Goal: Task Accomplishment & Management: Complete application form

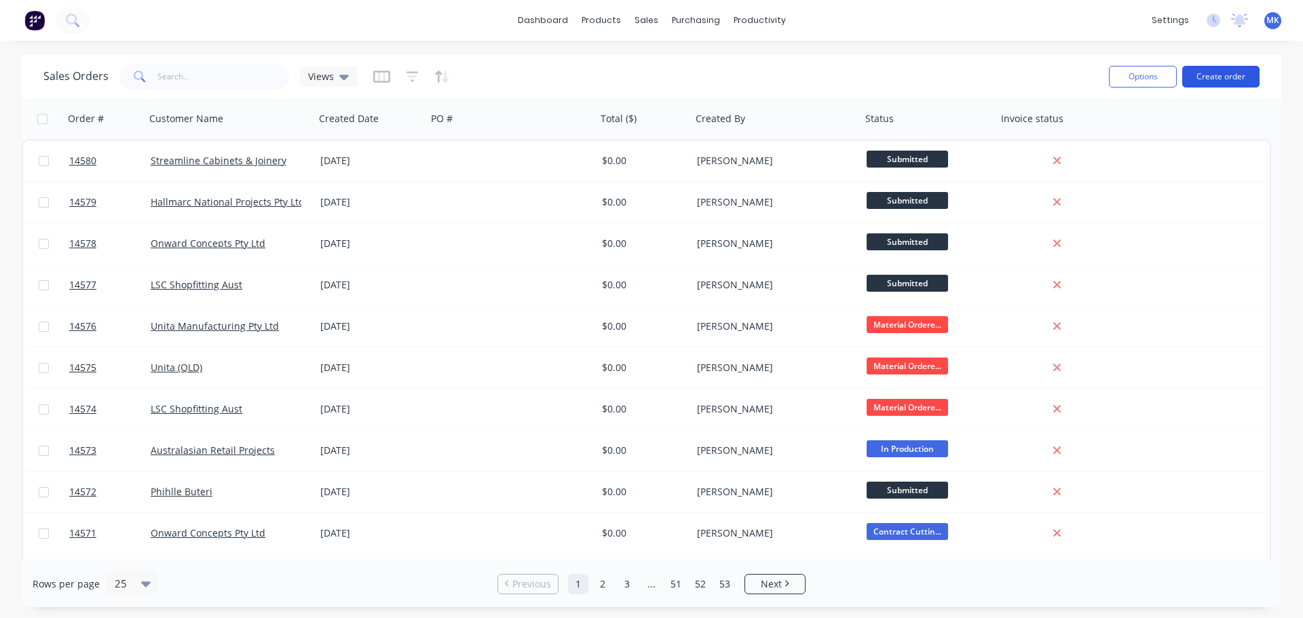
click at [1251, 76] on button "Create order" at bounding box center [1220, 77] width 77 height 22
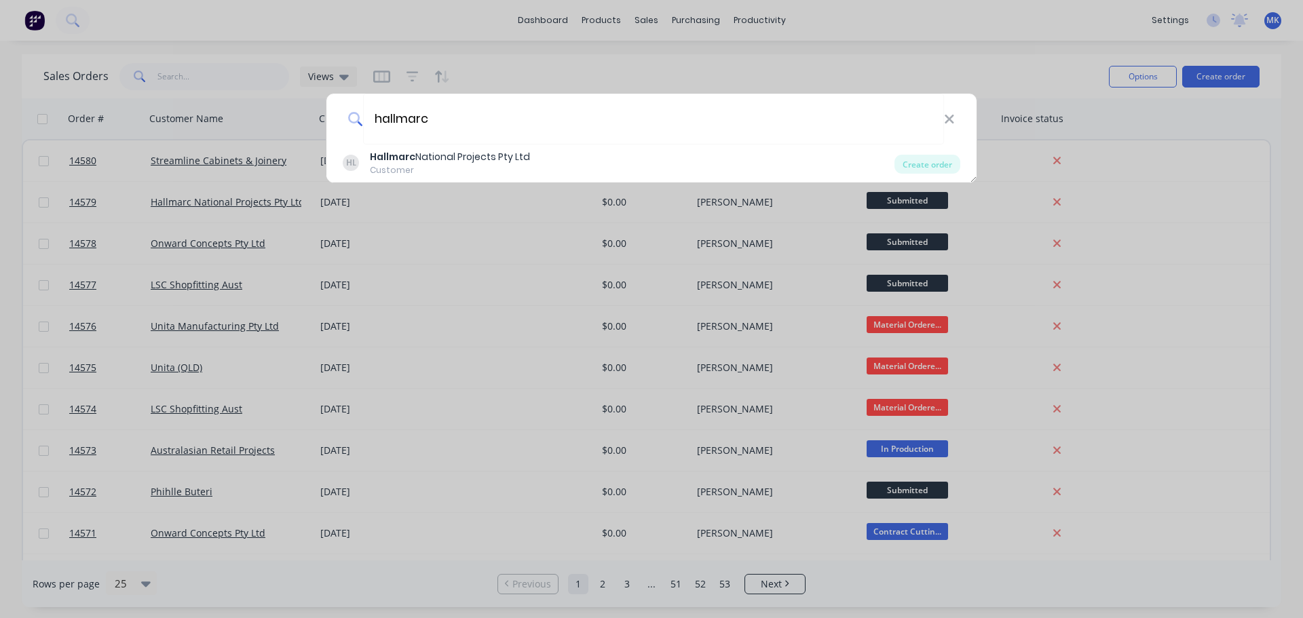
type input "hallmarc"
click at [511, 146] on div "HL Hallmarc National Projects Pty Ltd Customer Create order" at bounding box center [651, 164] width 650 height 38
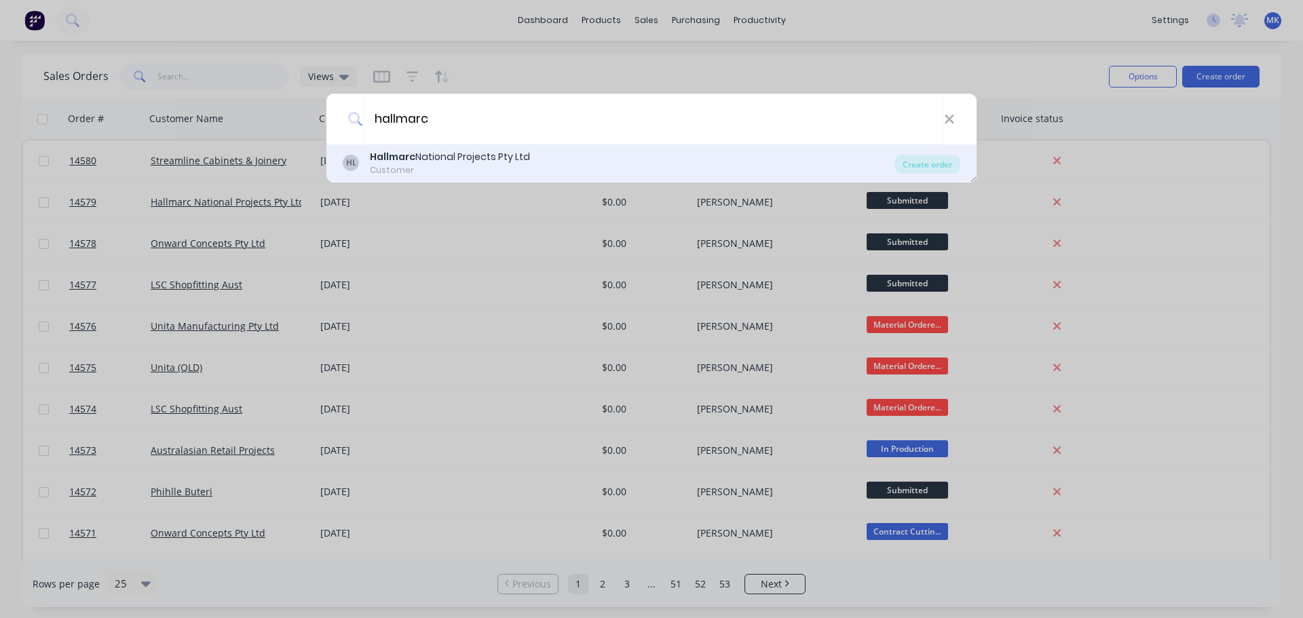
click at [523, 153] on div "Hallmarc National Projects Pty Ltd" at bounding box center [450, 157] width 160 height 14
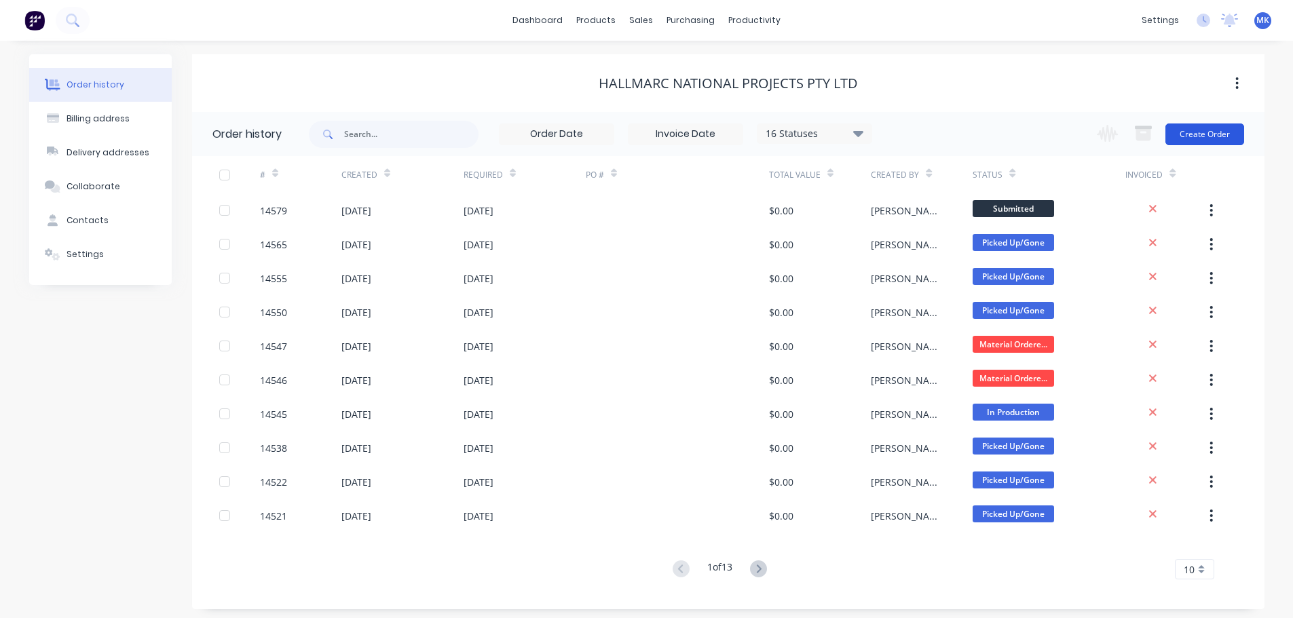
click at [1225, 130] on button "Create Order" at bounding box center [1204, 135] width 79 height 22
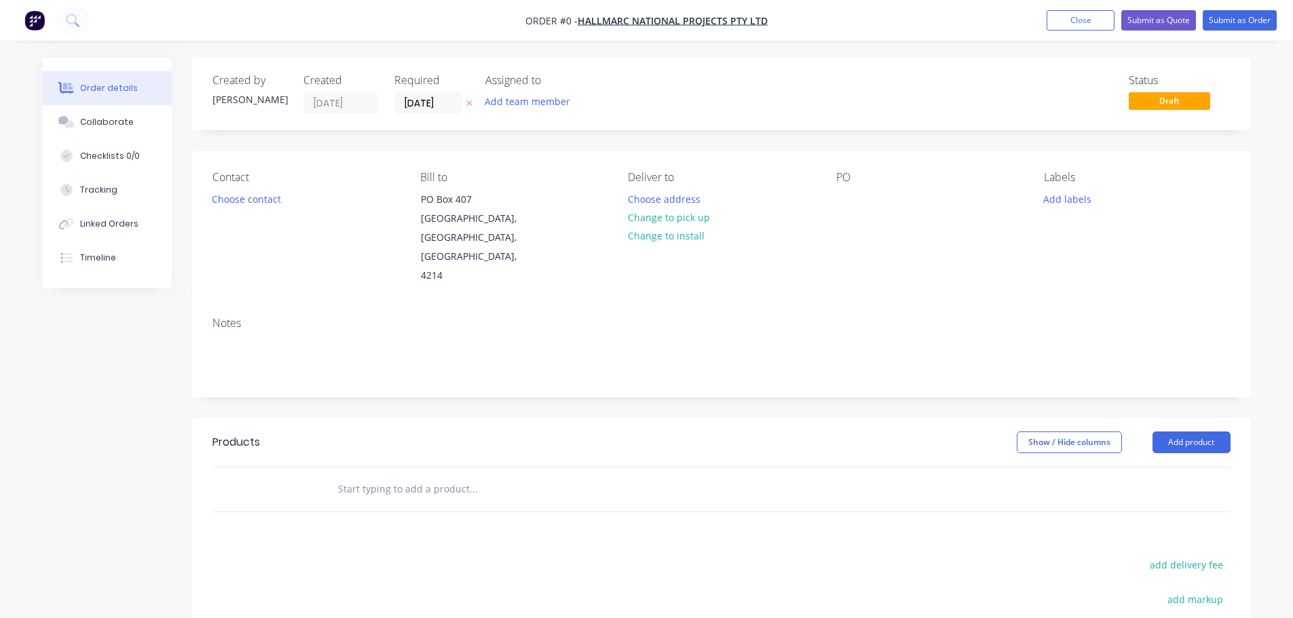
drag, startPoint x: 543, startPoint y: 90, endPoint x: 539, endPoint y: 98, distance: 9.7
click at [543, 91] on div "Assigned to Add team member" at bounding box center [553, 94] width 136 height 40
click at [537, 101] on button "Add team member" at bounding box center [527, 101] width 100 height 18
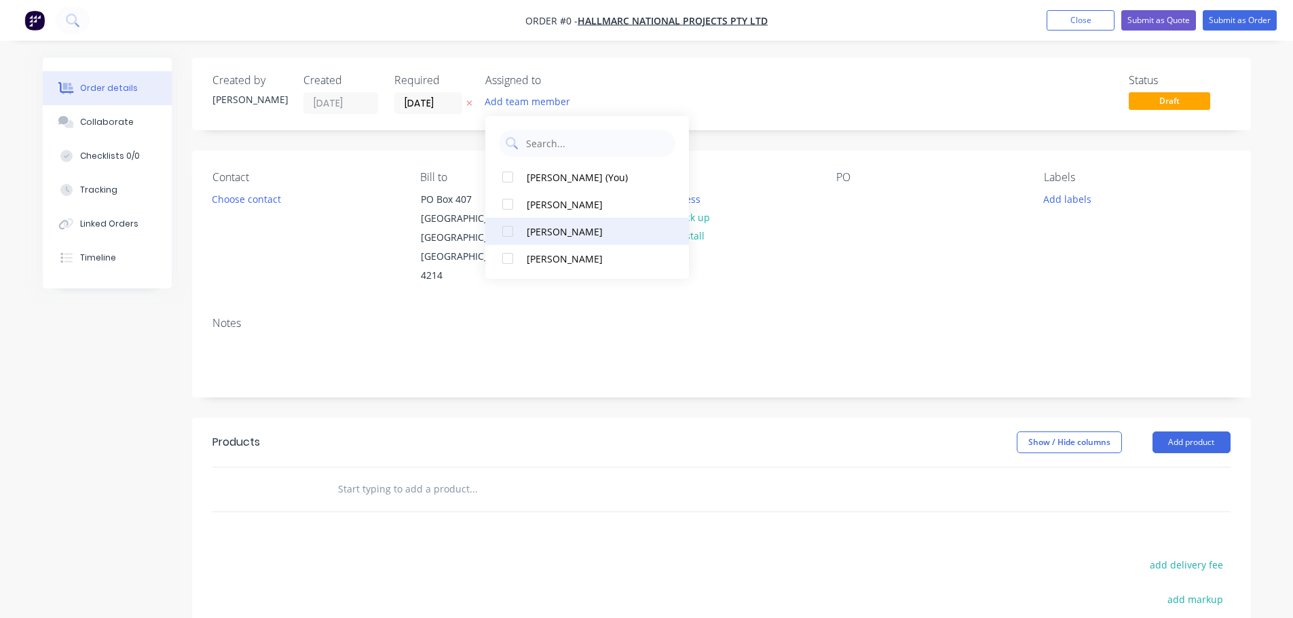
click at [561, 219] on button "[PERSON_NAME]" at bounding box center [587, 231] width 204 height 27
click at [261, 200] on div "Order details Collaborate Checklists 0/0 Tracking Linked Orders Timeline Order …" at bounding box center [646, 458] width 1235 height 801
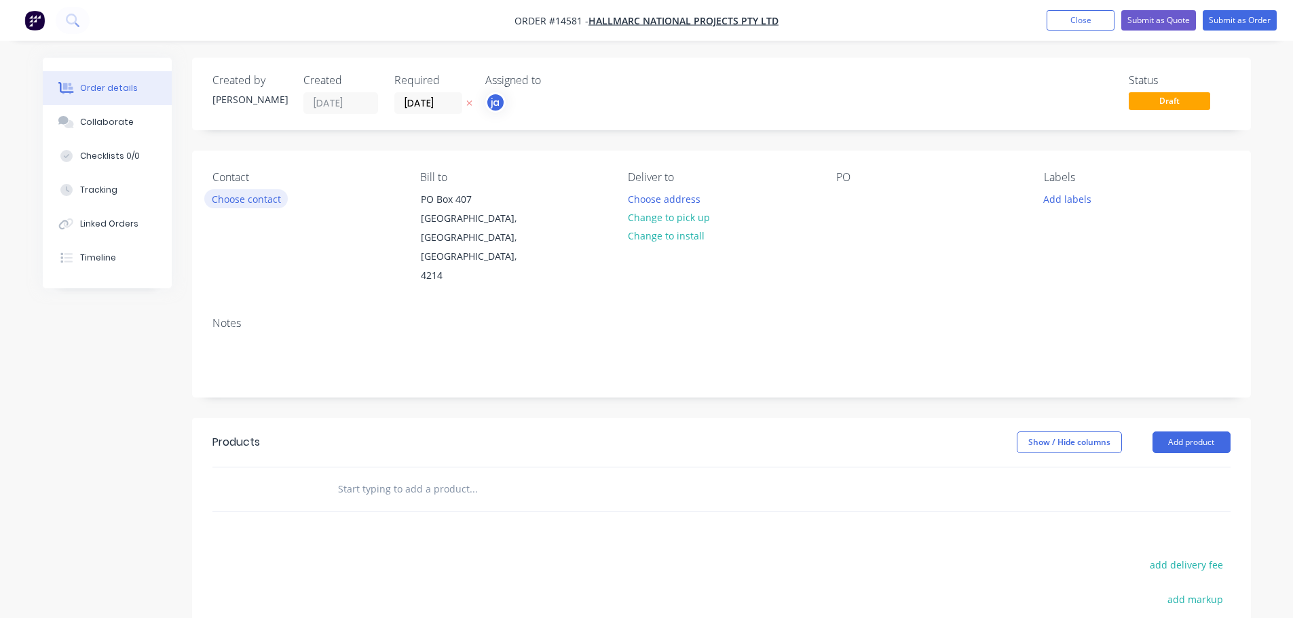
click at [261, 200] on button "Choose contact" at bounding box center [245, 198] width 83 height 18
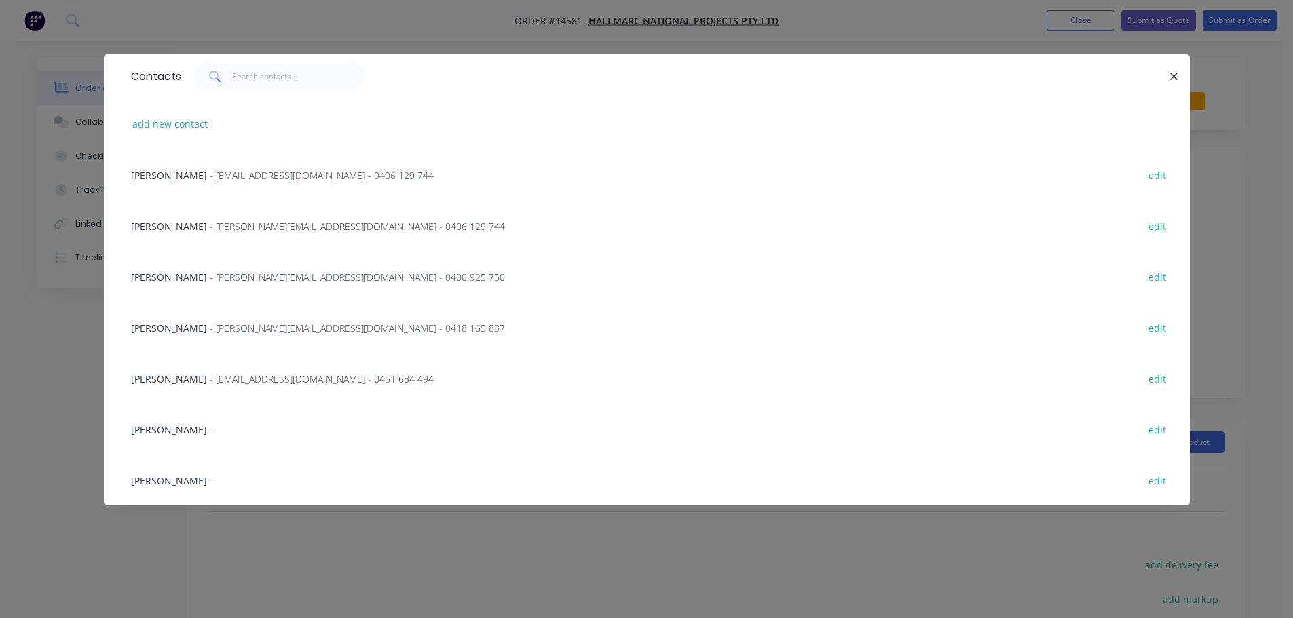
click at [219, 227] on span "- [PERSON_NAME][EMAIL_ADDRESS][DOMAIN_NAME] - 0406 129 744" at bounding box center [357, 226] width 295 height 13
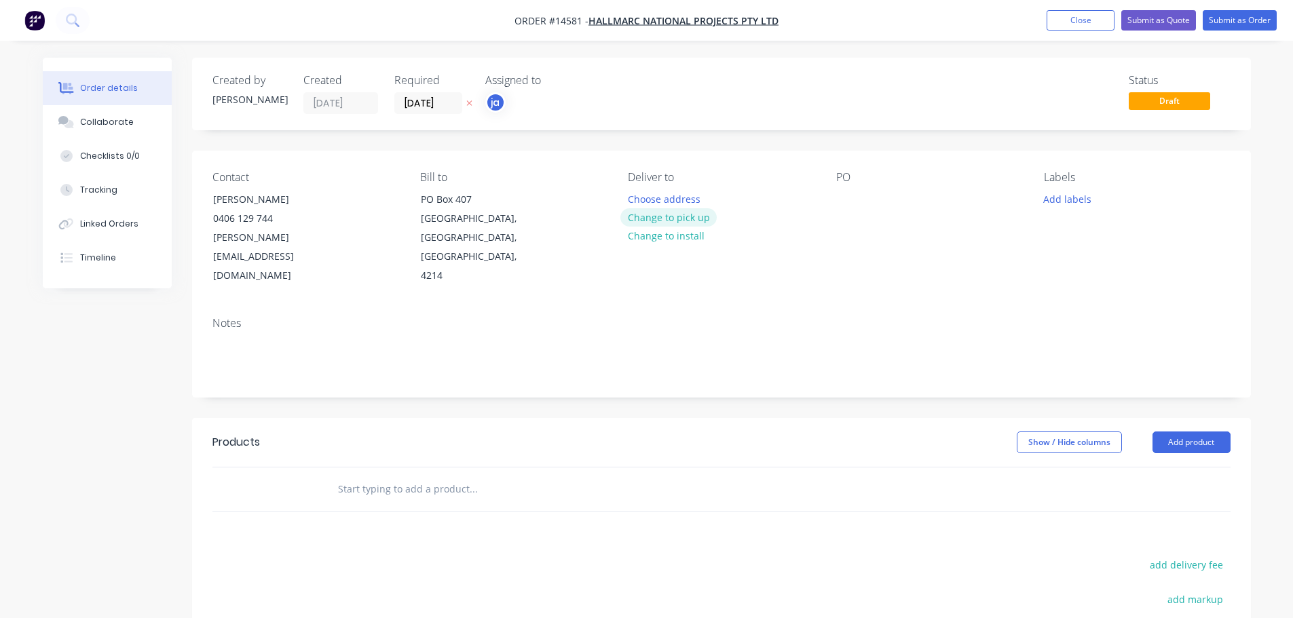
click at [674, 219] on button "Change to pick up" at bounding box center [668, 217] width 96 height 18
click at [1048, 196] on button "Add labels" at bounding box center [1067, 198] width 62 height 18
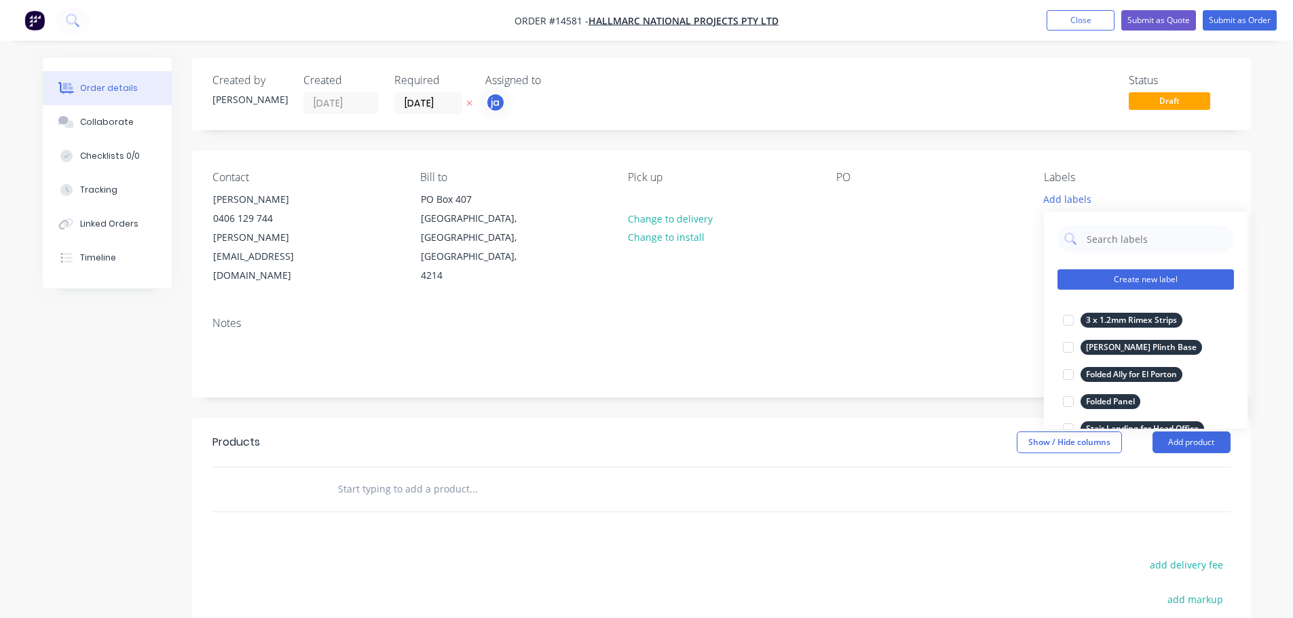
click at [1110, 284] on button "Create new label" at bounding box center [1145, 279] width 176 height 20
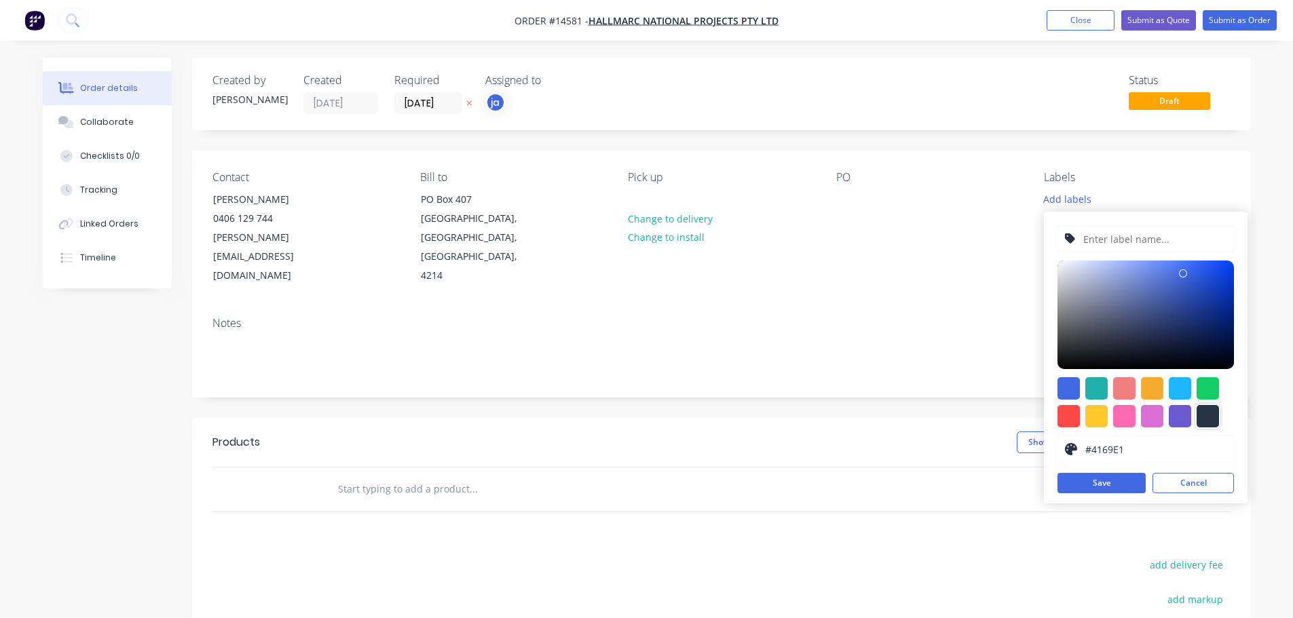
click at [1203, 417] on div at bounding box center [1208, 416] width 22 height 22
type input "#273444"
click at [1121, 243] on input "text" at bounding box center [1154, 239] width 145 height 26
paste input "Industrie Highpoint"
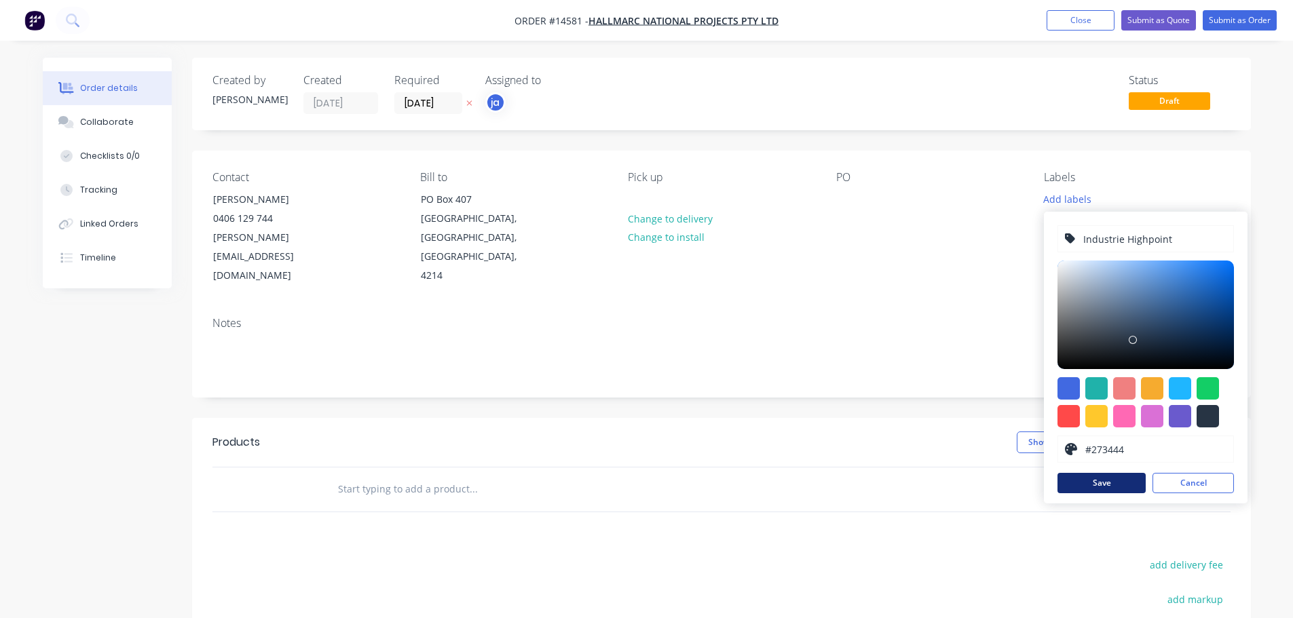
type input "Industrie Highpoint"
click at [1112, 489] on button "Save" at bounding box center [1101, 483] width 88 height 20
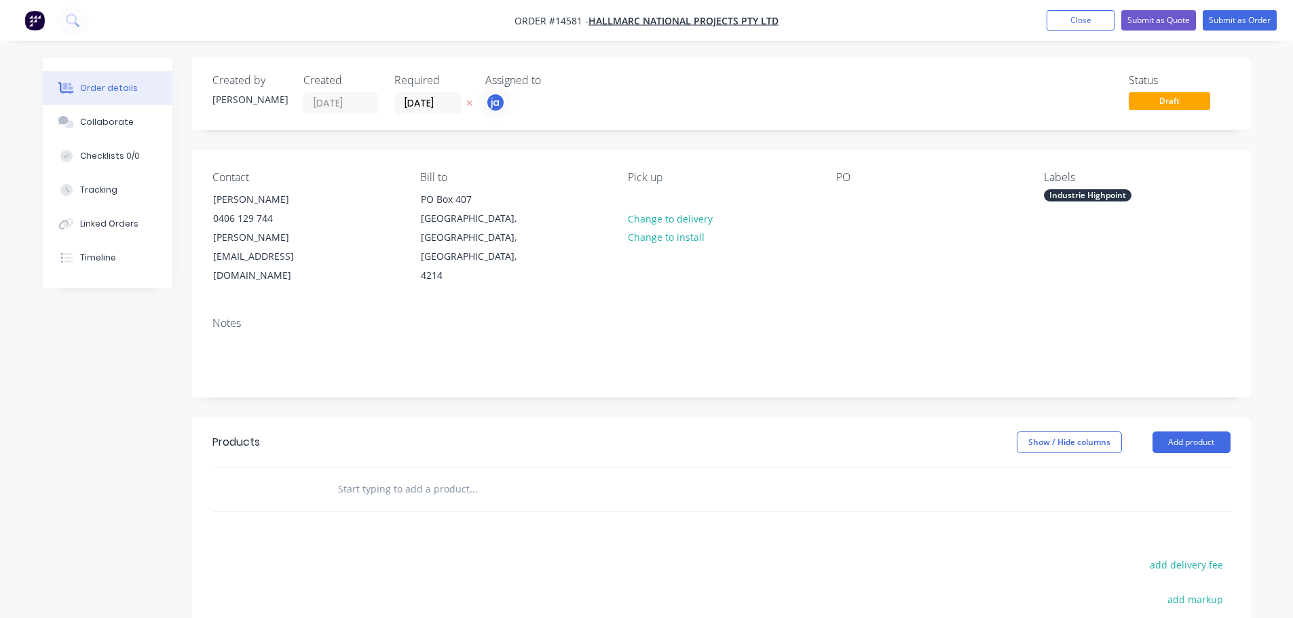
click at [525, 472] on div at bounding box center [565, 490] width 489 height 44
click at [352, 476] on input "text" at bounding box center [472, 489] width 271 height 27
paste input "Industrie Highpoint"
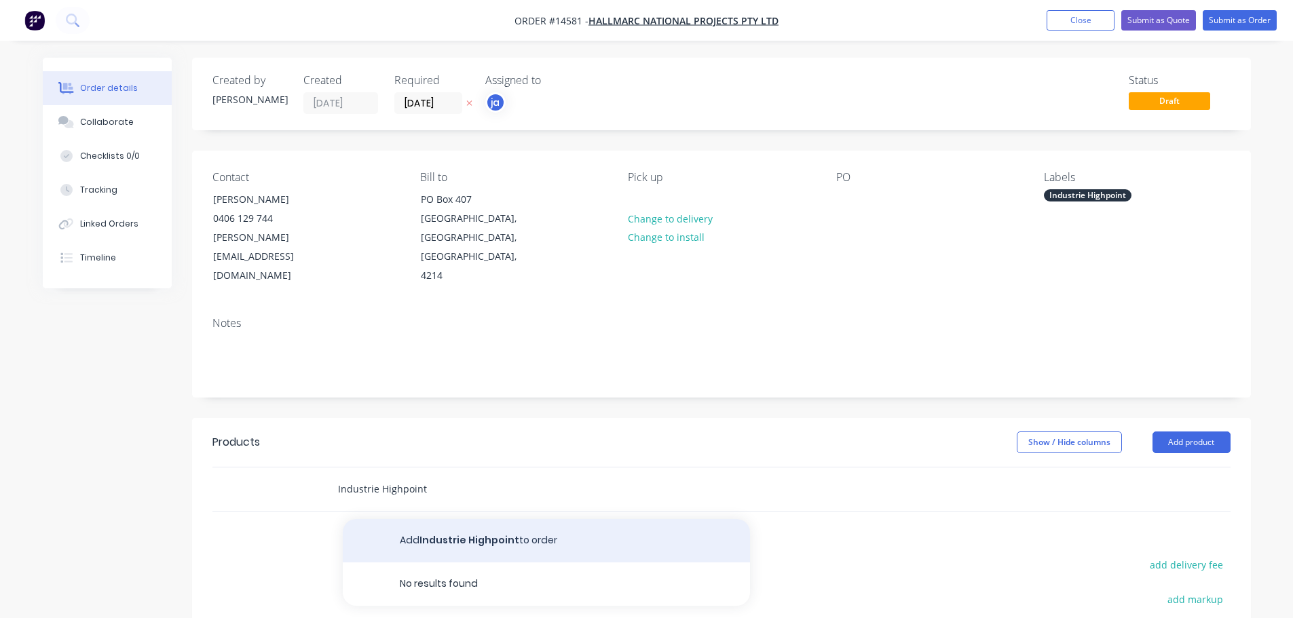
type input "Industrie Highpoint"
click at [402, 519] on button "Add Industrie Highpoint to order" at bounding box center [546, 540] width 407 height 43
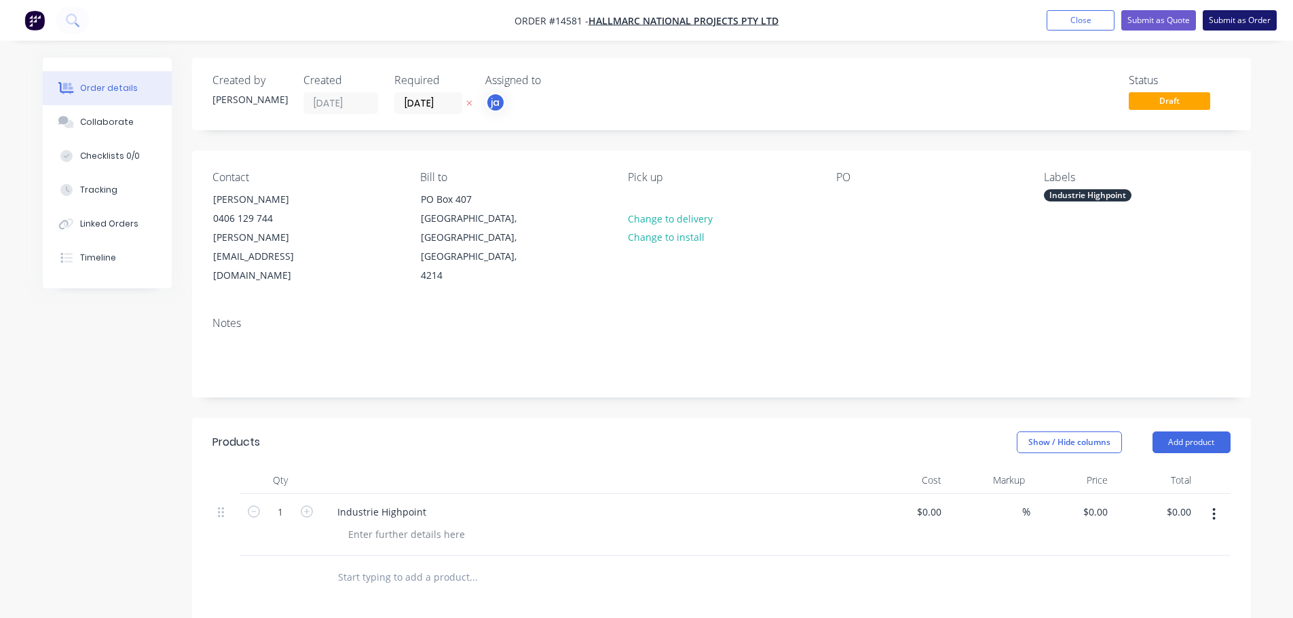
click at [1245, 30] on nav "Order #14581 - Hallmarc National Projects Pty Ltd Add product Close Submit as Q…" at bounding box center [646, 20] width 1293 height 41
drag, startPoint x: 1239, startPoint y: 26, endPoint x: 1218, endPoint y: 35, distance: 23.1
click at [1239, 26] on button "Submit as Order" at bounding box center [1240, 20] width 74 height 20
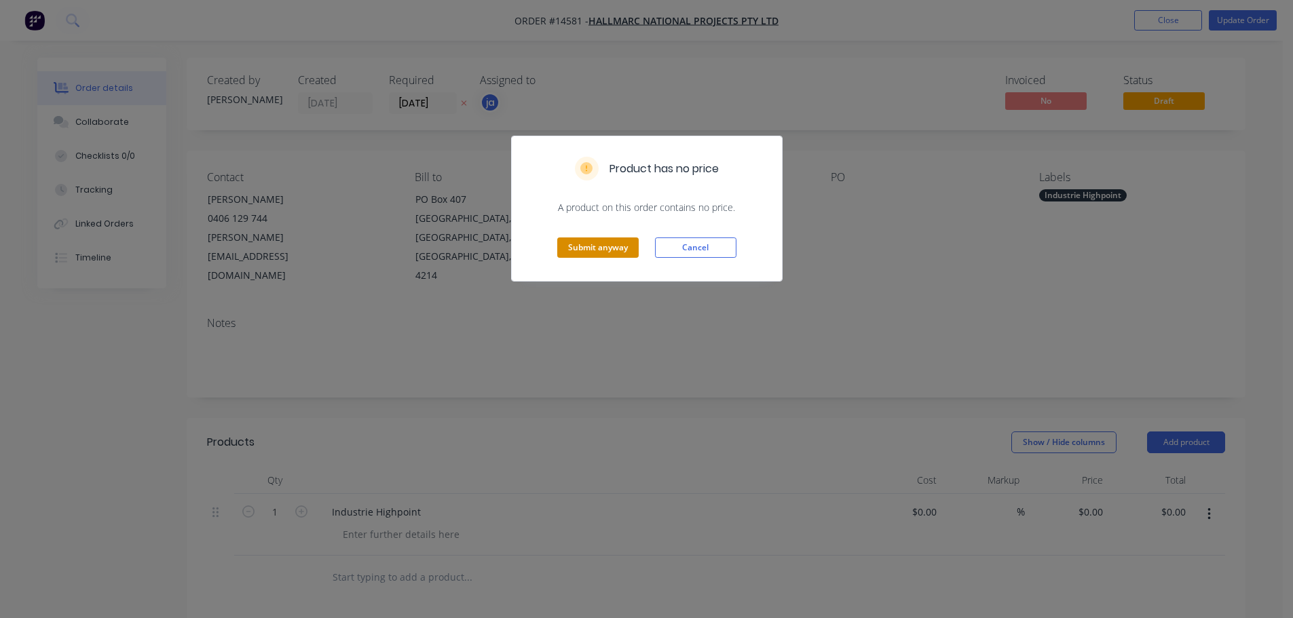
click at [582, 240] on button "Submit anyway" at bounding box center [597, 248] width 81 height 20
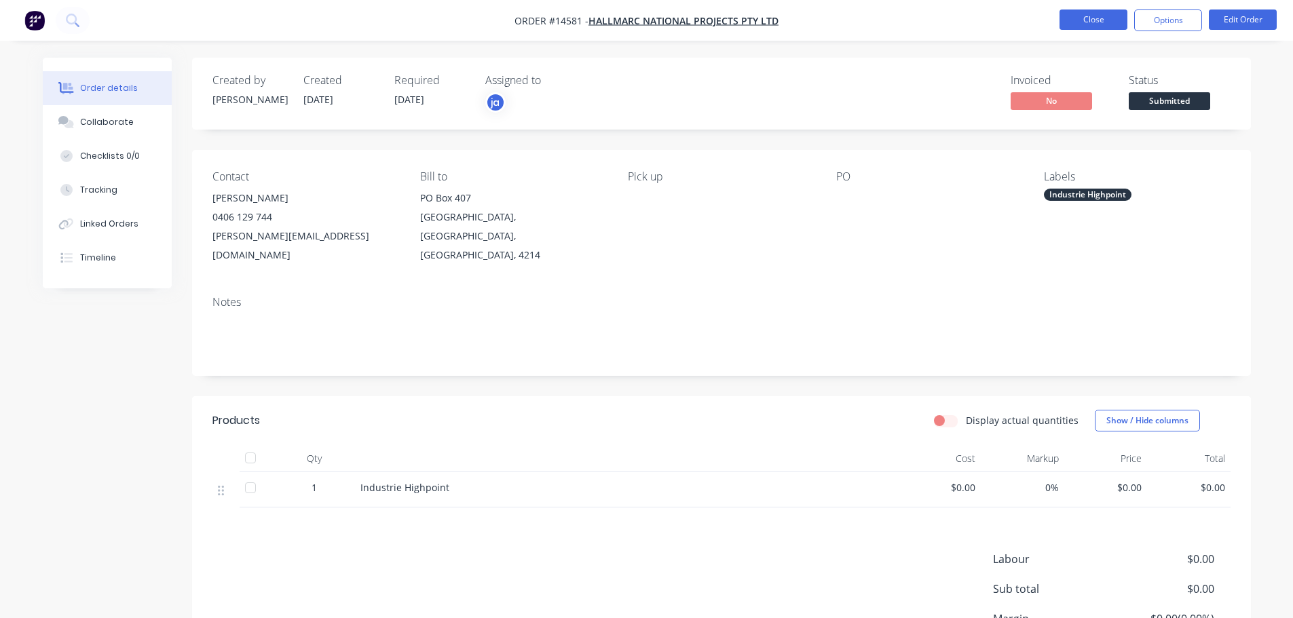
click at [1085, 16] on button "Close" at bounding box center [1093, 20] width 68 height 20
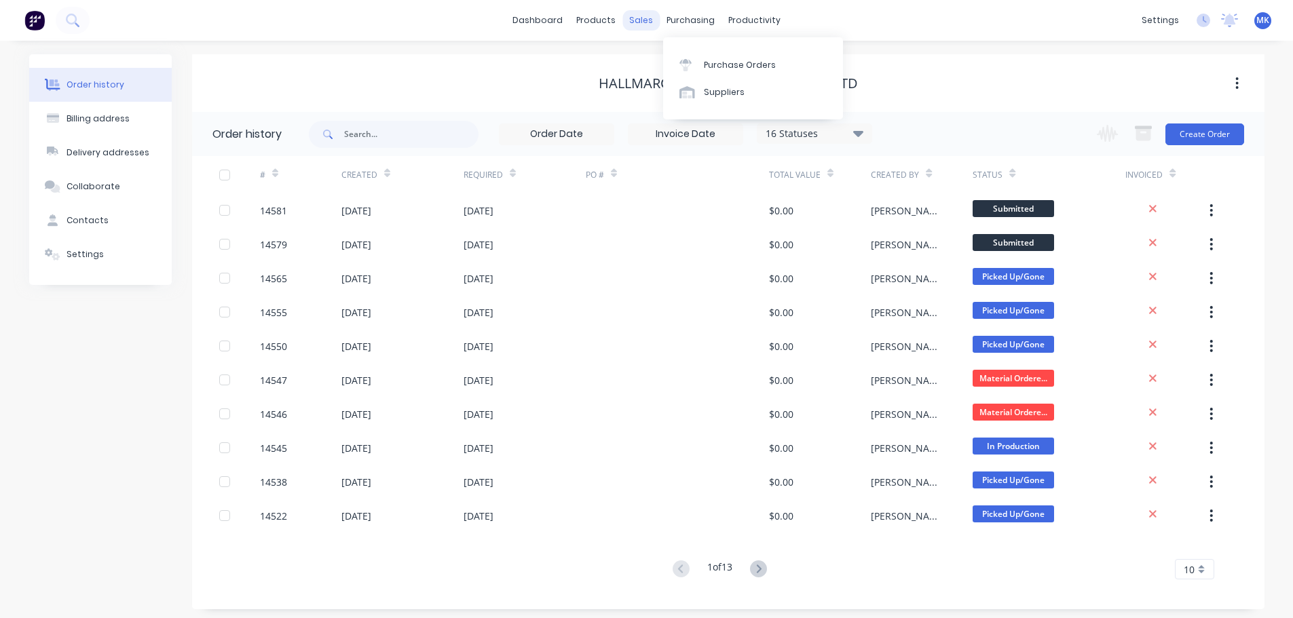
click at [639, 23] on div "sales" at bounding box center [640, 20] width 37 height 20
click at [665, 75] on link "Sales Orders" at bounding box center [713, 64] width 180 height 27
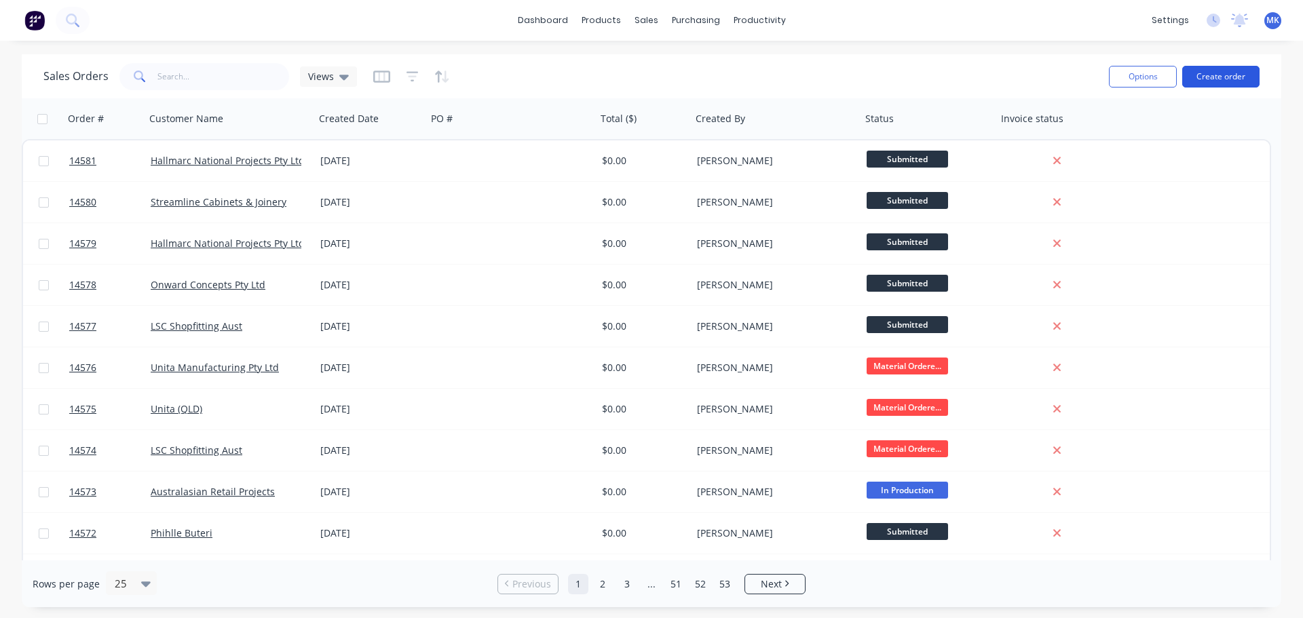
click at [1242, 79] on button "Create order" at bounding box center [1220, 77] width 77 height 22
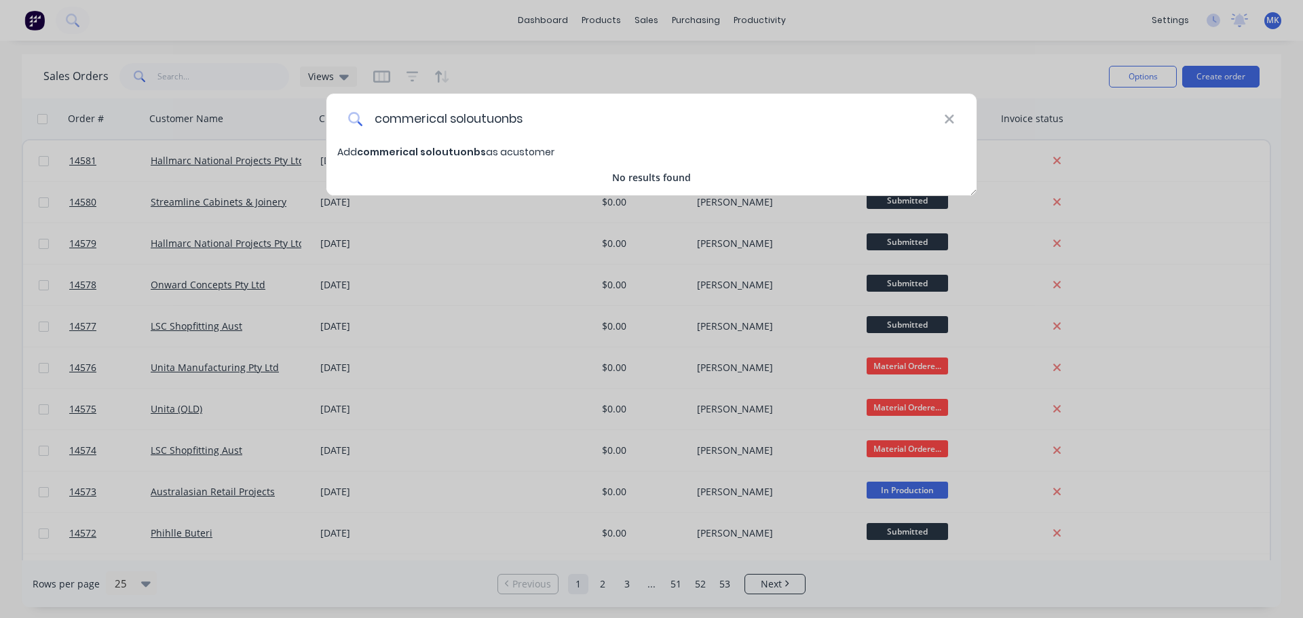
drag, startPoint x: 529, startPoint y: 117, endPoint x: 477, endPoint y: 117, distance: 52.3
click at [477, 117] on input "commerical soloutuonbs" at bounding box center [653, 119] width 581 height 51
type input "commerical sollution"
click at [420, 149] on span "commerical sollution" at bounding box center [411, 152] width 109 height 14
select select "AU"
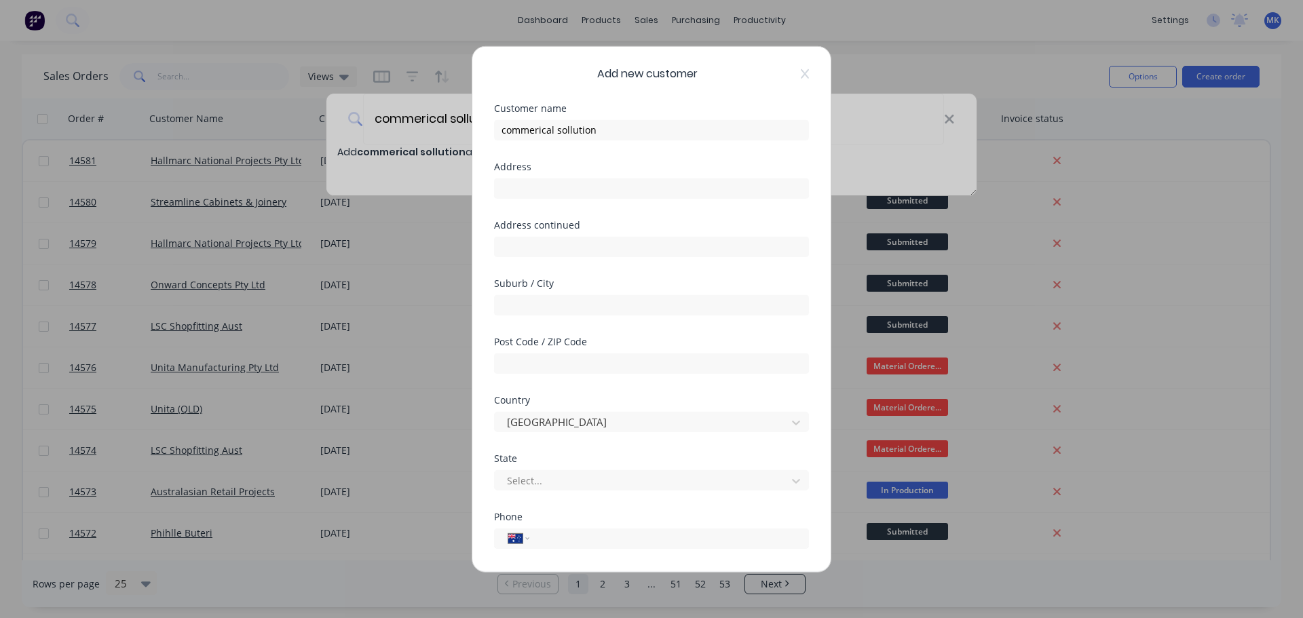
click at [790, 74] on div "Add new customer" at bounding box center [651, 73] width 315 height 16
click at [801, 69] on icon at bounding box center [805, 73] width 8 height 11
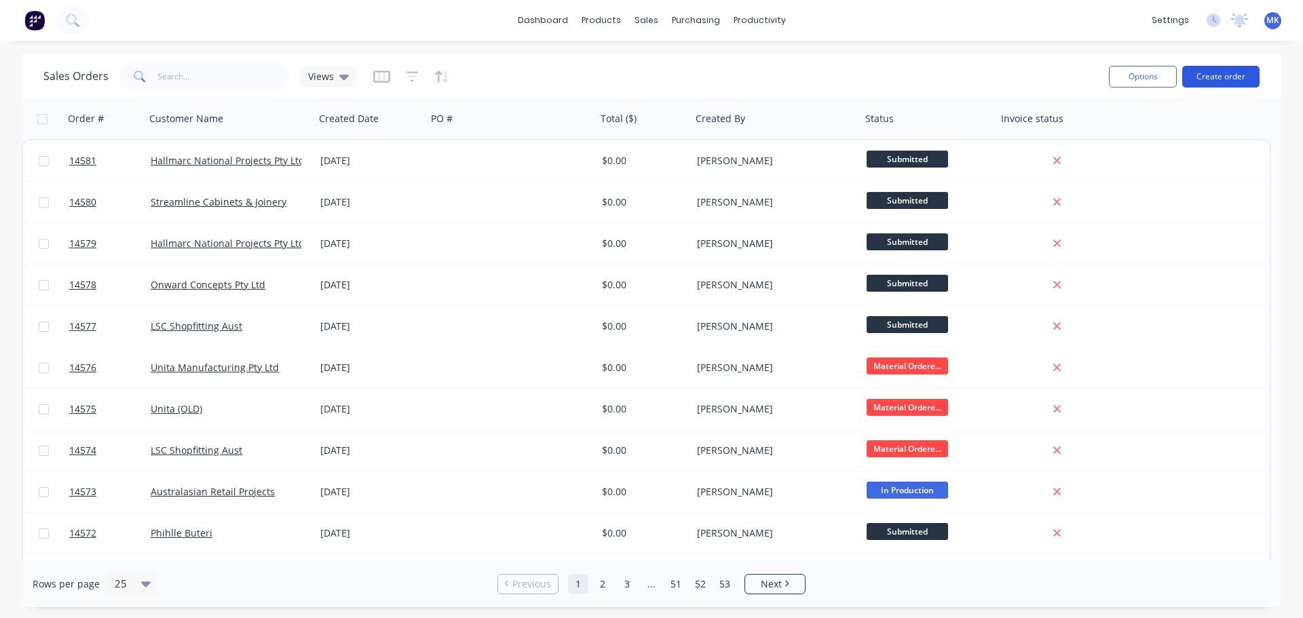
click at [1201, 78] on button "Create order" at bounding box center [1220, 77] width 77 height 22
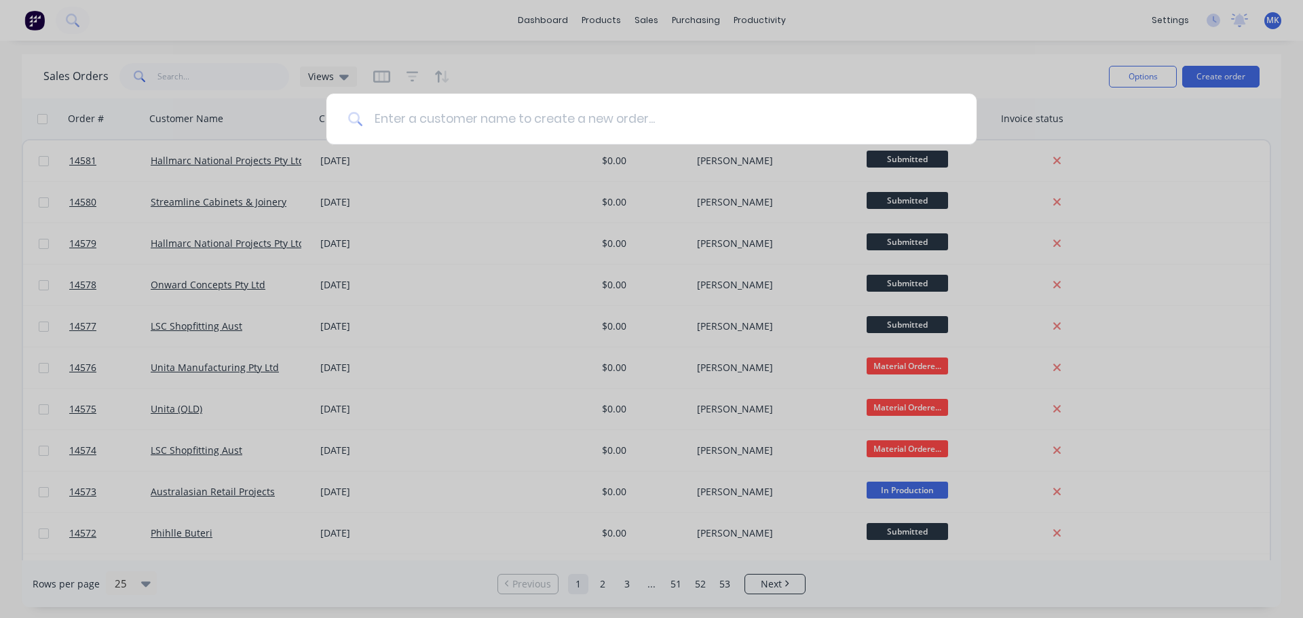
click at [574, 119] on input at bounding box center [659, 119] width 592 height 51
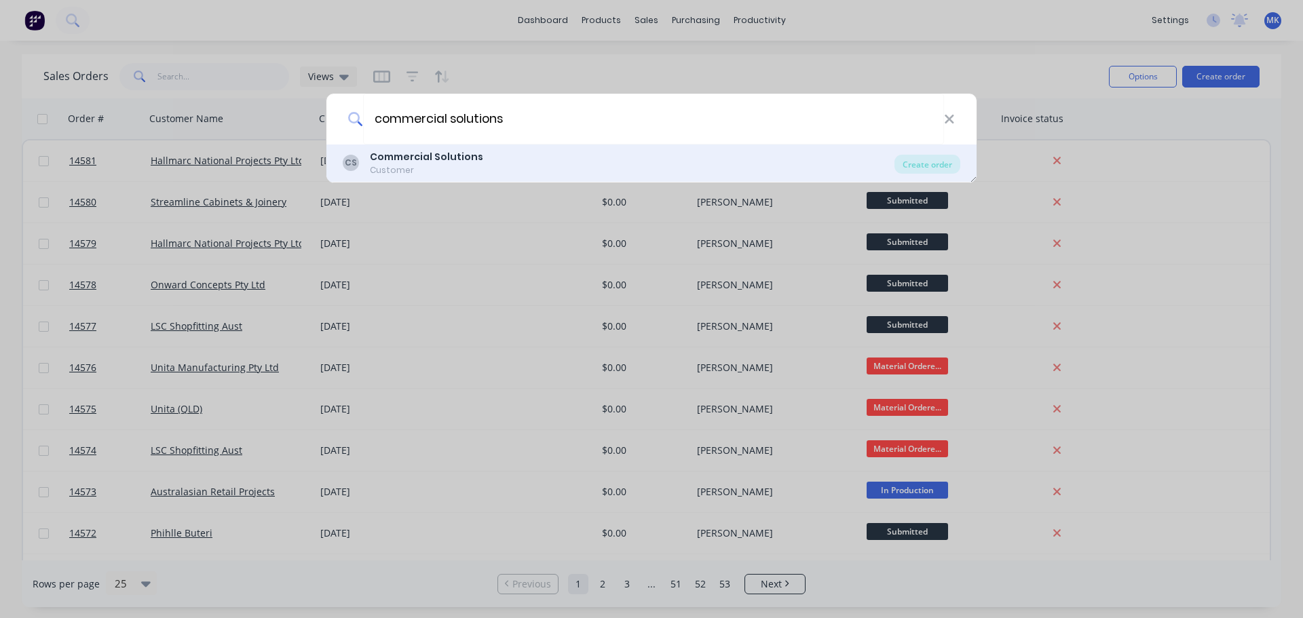
type input "commercial solutions"
click at [445, 170] on div "Customer" at bounding box center [426, 170] width 113 height 12
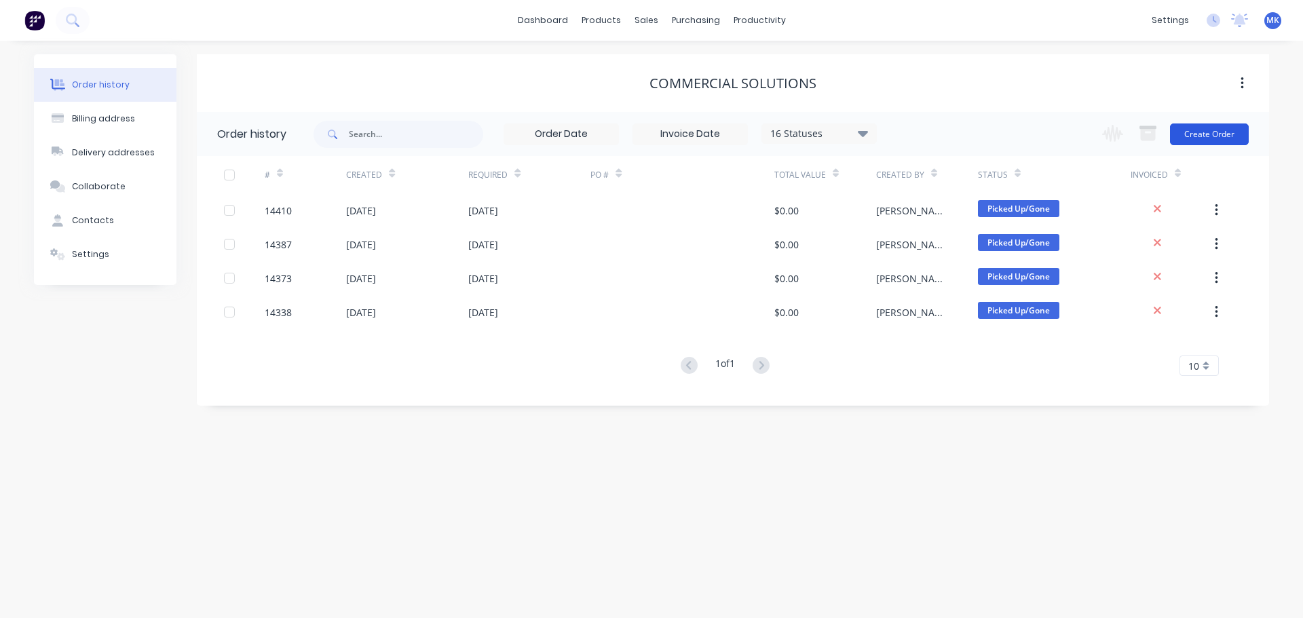
click at [1218, 128] on button "Create Order" at bounding box center [1209, 135] width 79 height 22
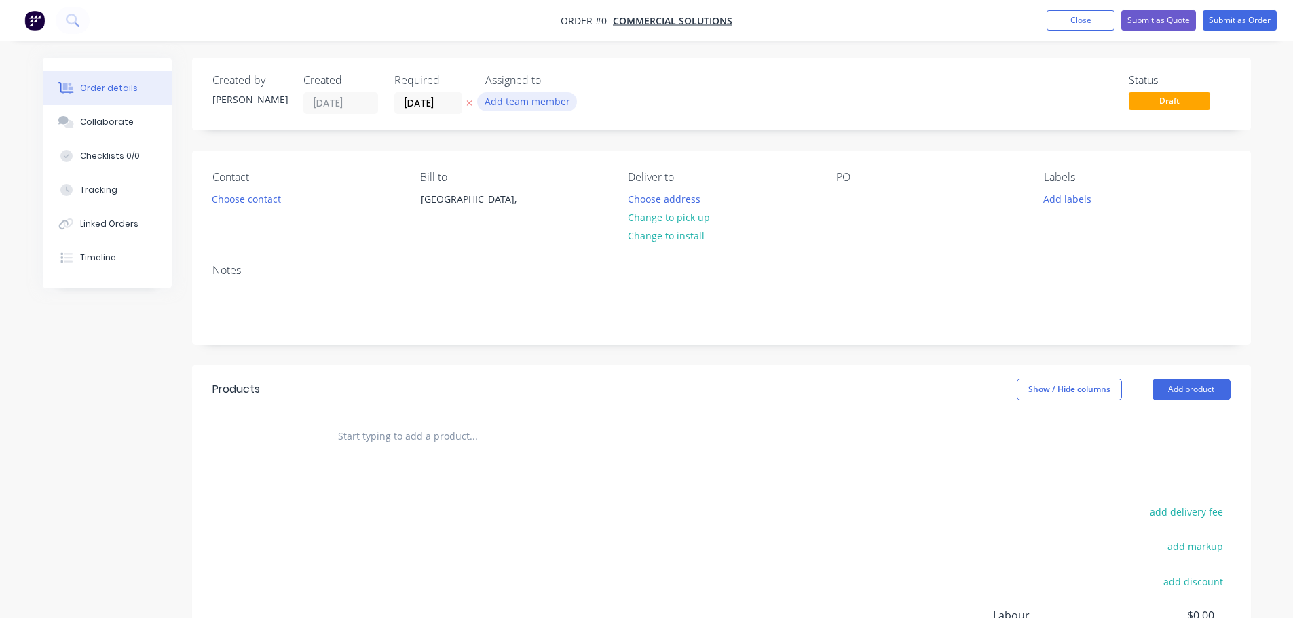
click at [549, 105] on button "Add team member" at bounding box center [527, 101] width 100 height 18
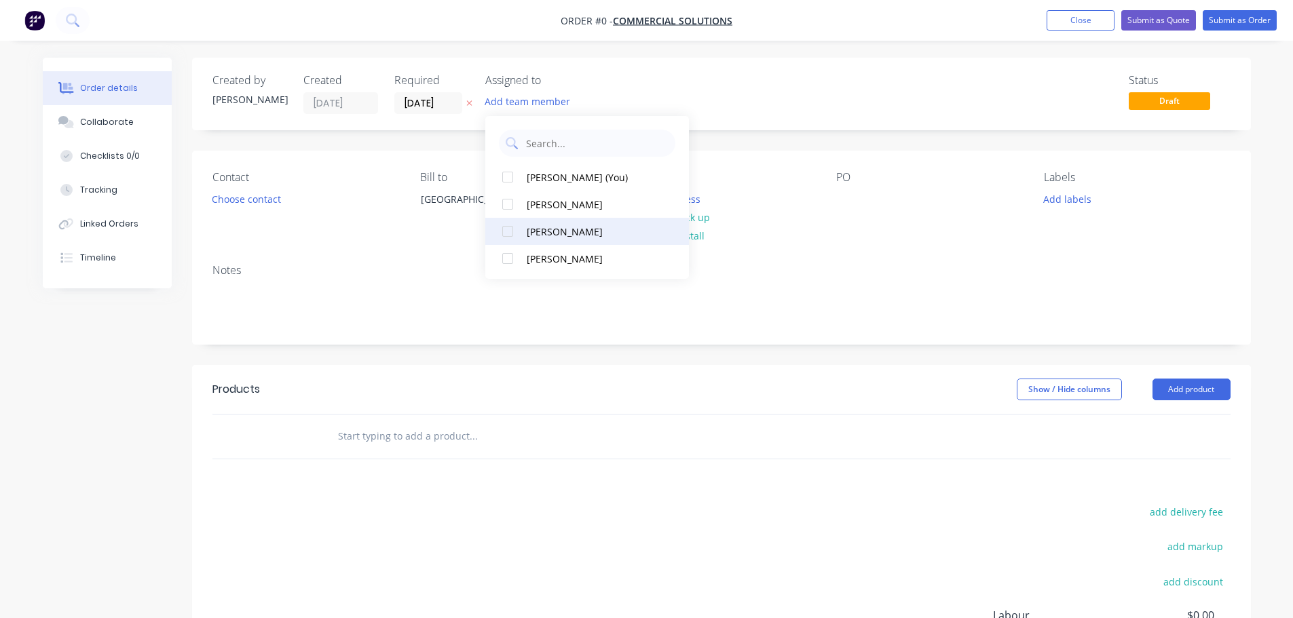
drag, startPoint x: 555, startPoint y: 242, endPoint x: 417, endPoint y: 231, distance: 138.9
click at [554, 242] on button "[PERSON_NAME]" at bounding box center [587, 231] width 204 height 27
click at [250, 200] on div "Order details Collaborate Checklists 0/0 Tracking Linked Orders Timeline Order …" at bounding box center [646, 432] width 1235 height 748
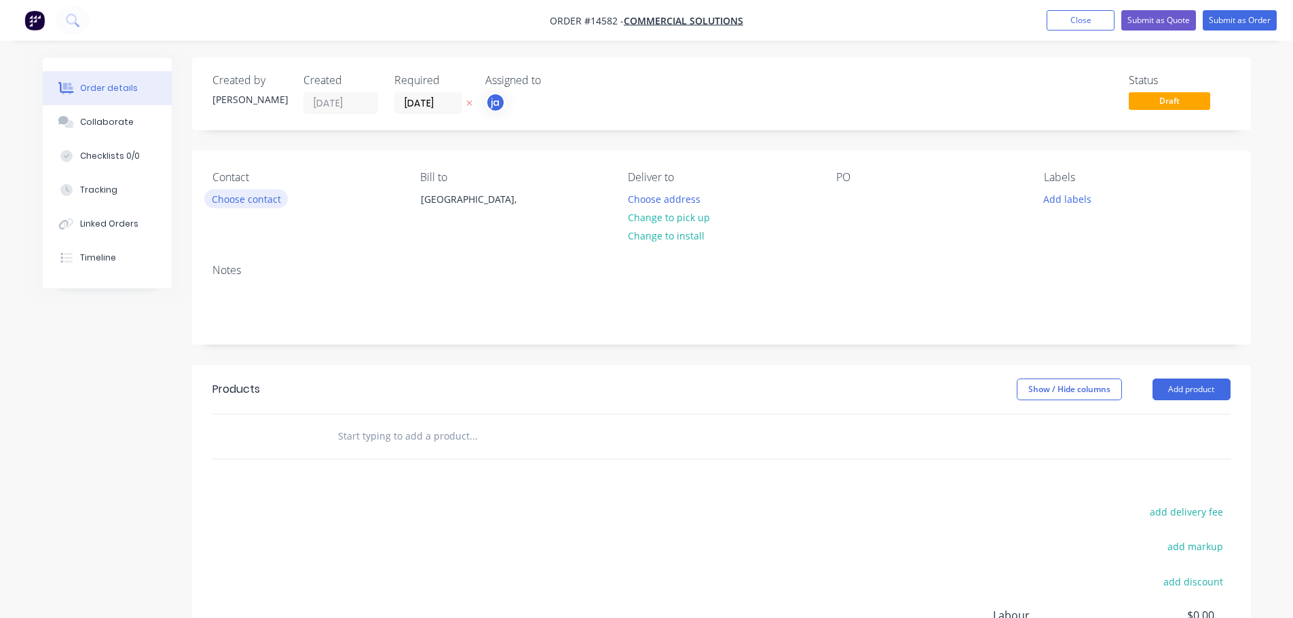
click at [259, 206] on button "Choose contact" at bounding box center [245, 198] width 83 height 18
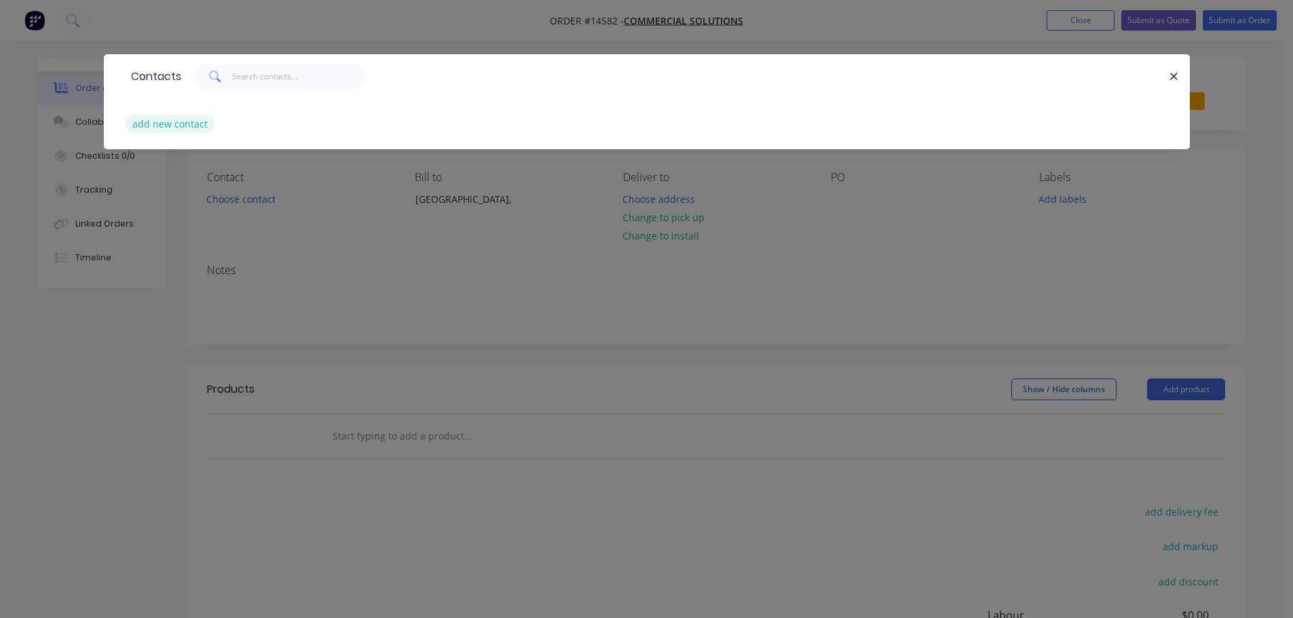
click at [176, 132] on button "add new contact" at bounding box center [171, 124] width 90 height 18
select select "AU"
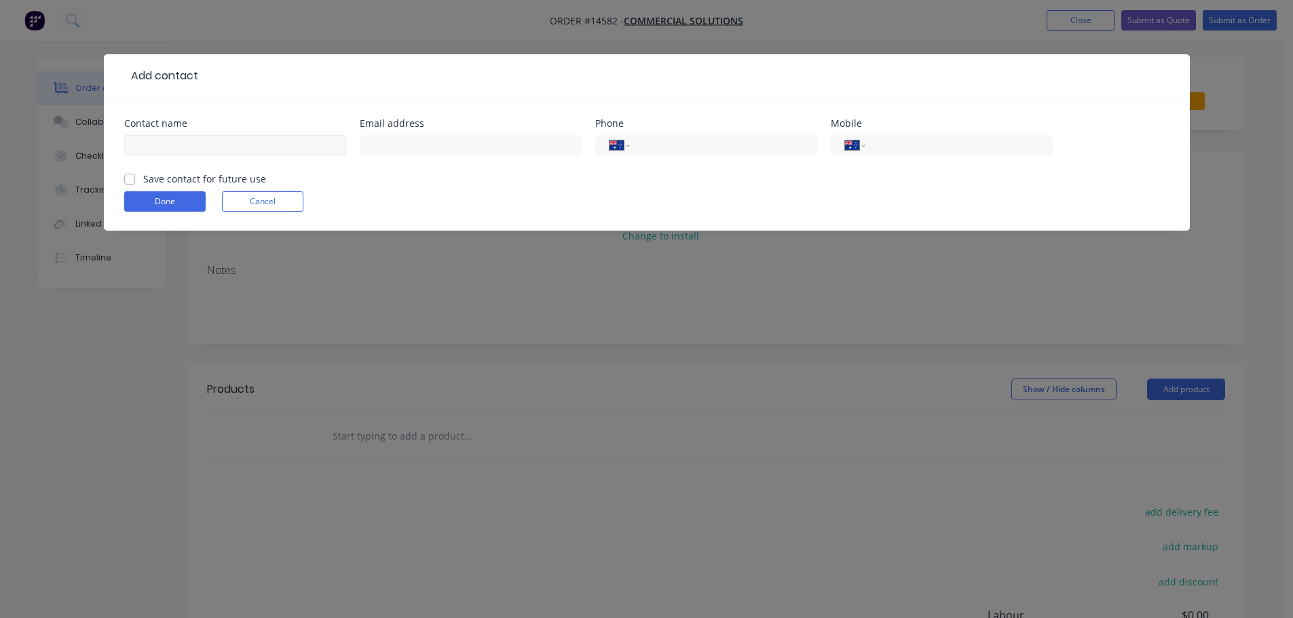
click at [209, 157] on div at bounding box center [235, 152] width 222 height 40
click at [195, 147] on input "text" at bounding box center [235, 145] width 222 height 20
type input "Coomercial"
click at [151, 143] on input "Coomercial" at bounding box center [235, 145] width 222 height 20
drag, startPoint x: 185, startPoint y: 150, endPoint x: 20, endPoint y: 180, distance: 167.6
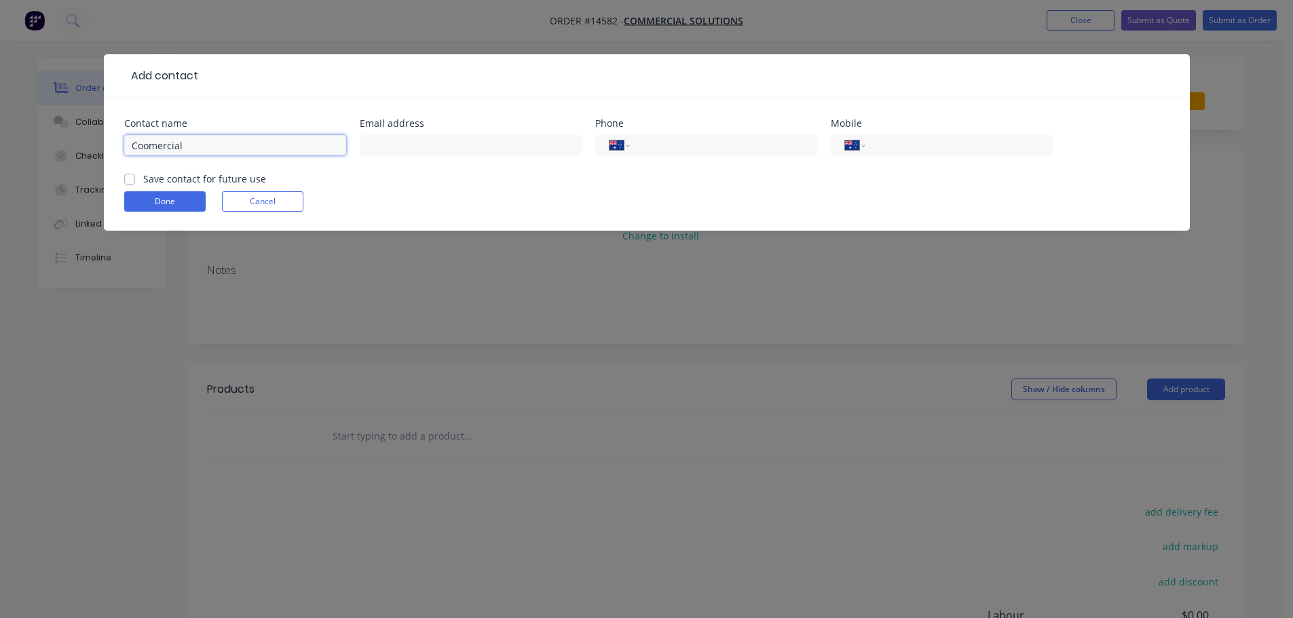
click at [20, 179] on div "Add contact Contact name Coomercial Email address Phone International [GEOGRAPH…" at bounding box center [646, 309] width 1293 height 618
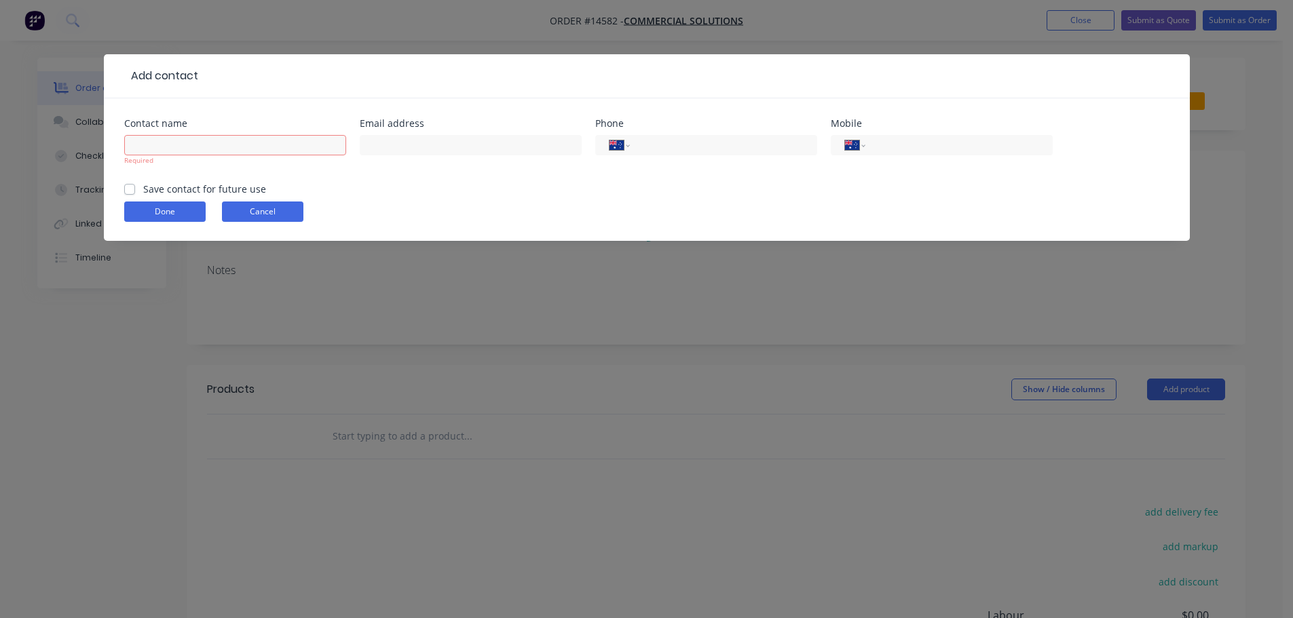
click at [244, 210] on button "Cancel" at bounding box center [262, 212] width 81 height 20
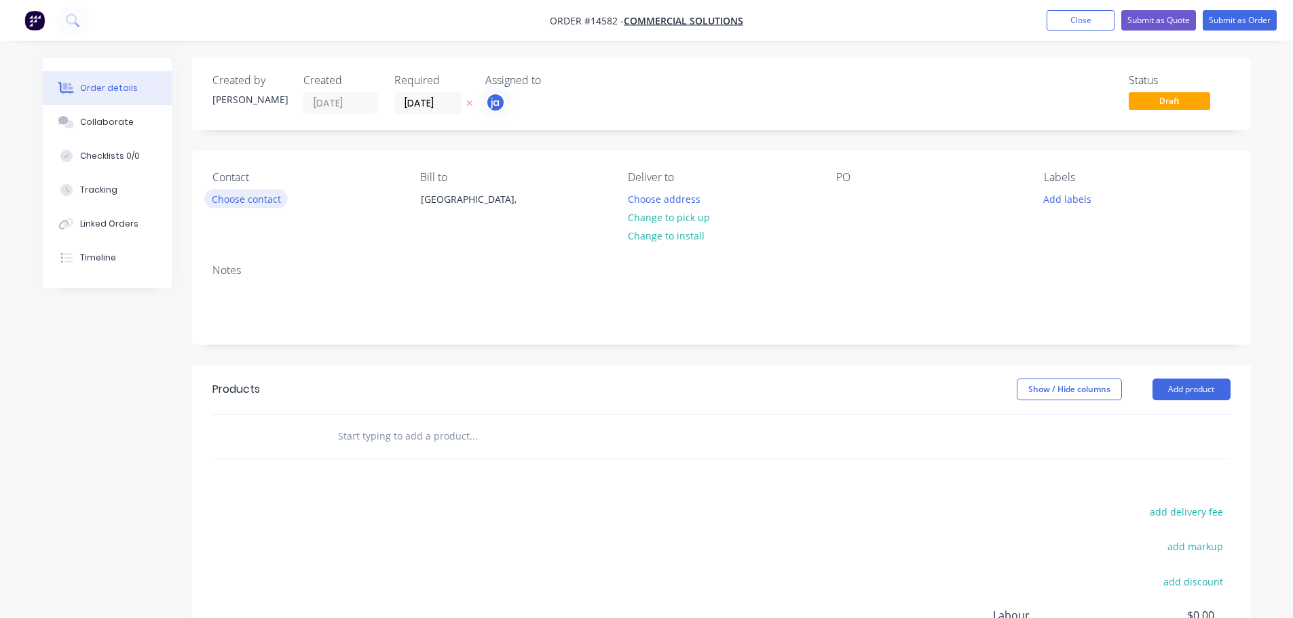
click at [249, 202] on button "Choose contact" at bounding box center [245, 198] width 83 height 18
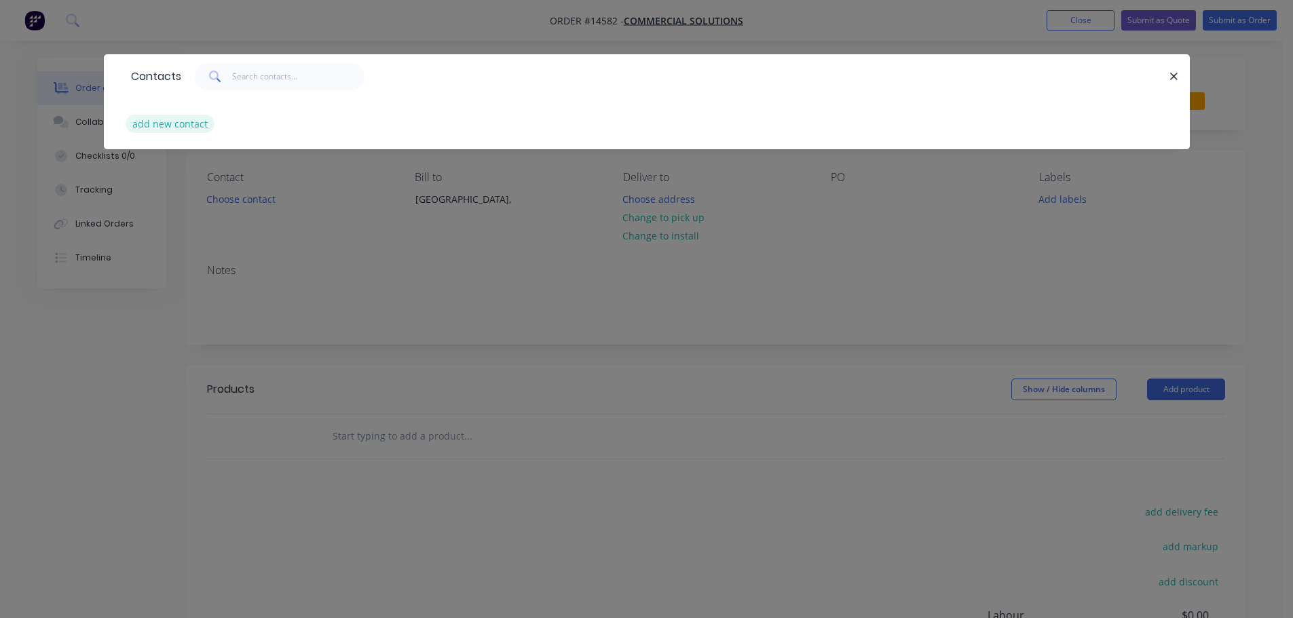
click at [161, 119] on button "add new contact" at bounding box center [171, 124] width 90 height 18
select select "AU"
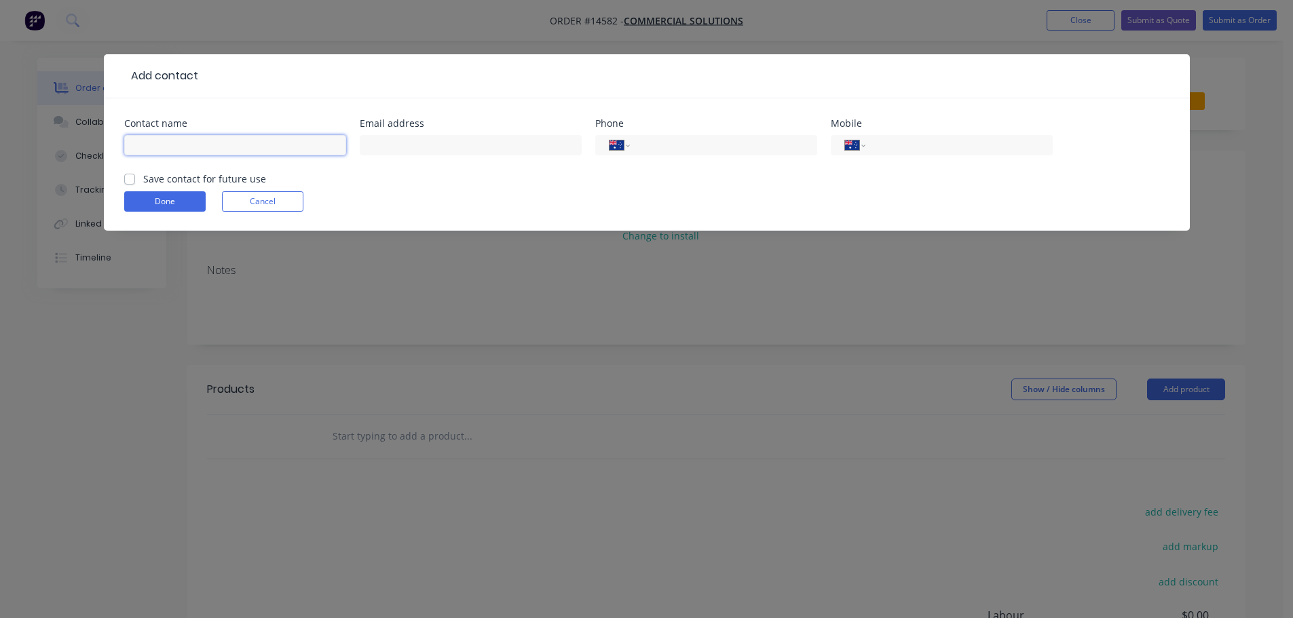
click at [208, 150] on input "text" at bounding box center [235, 145] width 222 height 20
type input "[PERSON_NAME]"
click at [157, 201] on button "Done" at bounding box center [164, 201] width 81 height 20
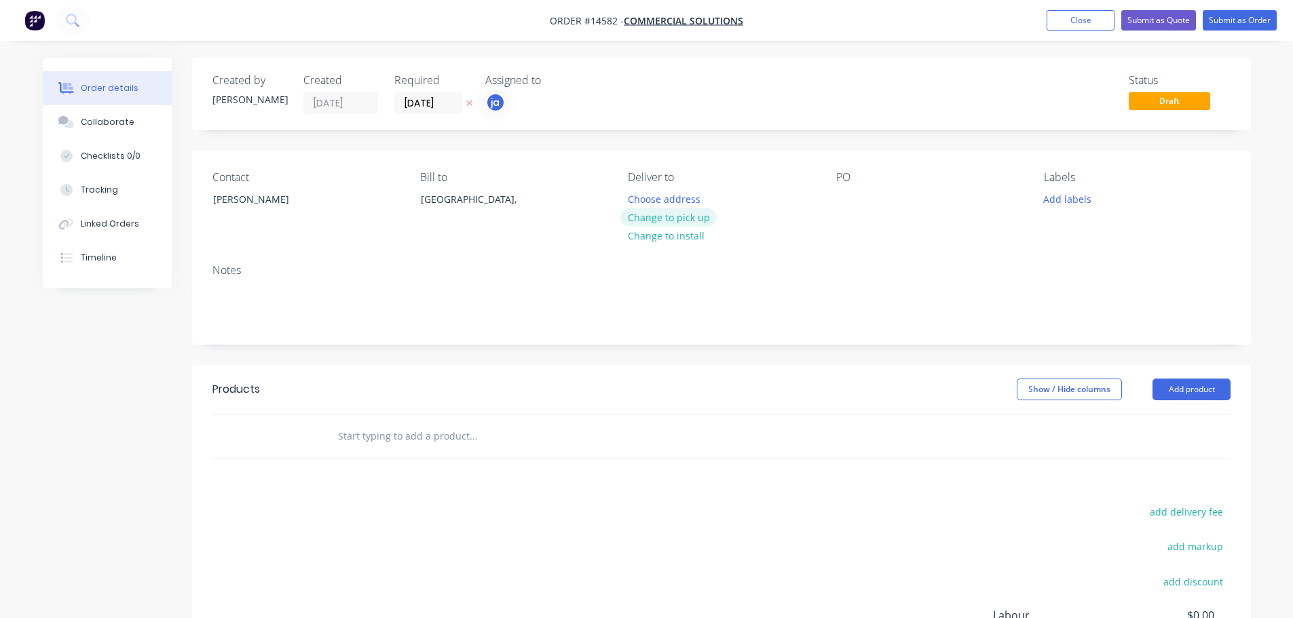
click at [684, 216] on button "Change to pick up" at bounding box center [668, 217] width 96 height 18
click at [1063, 205] on button "Add labels" at bounding box center [1067, 198] width 62 height 18
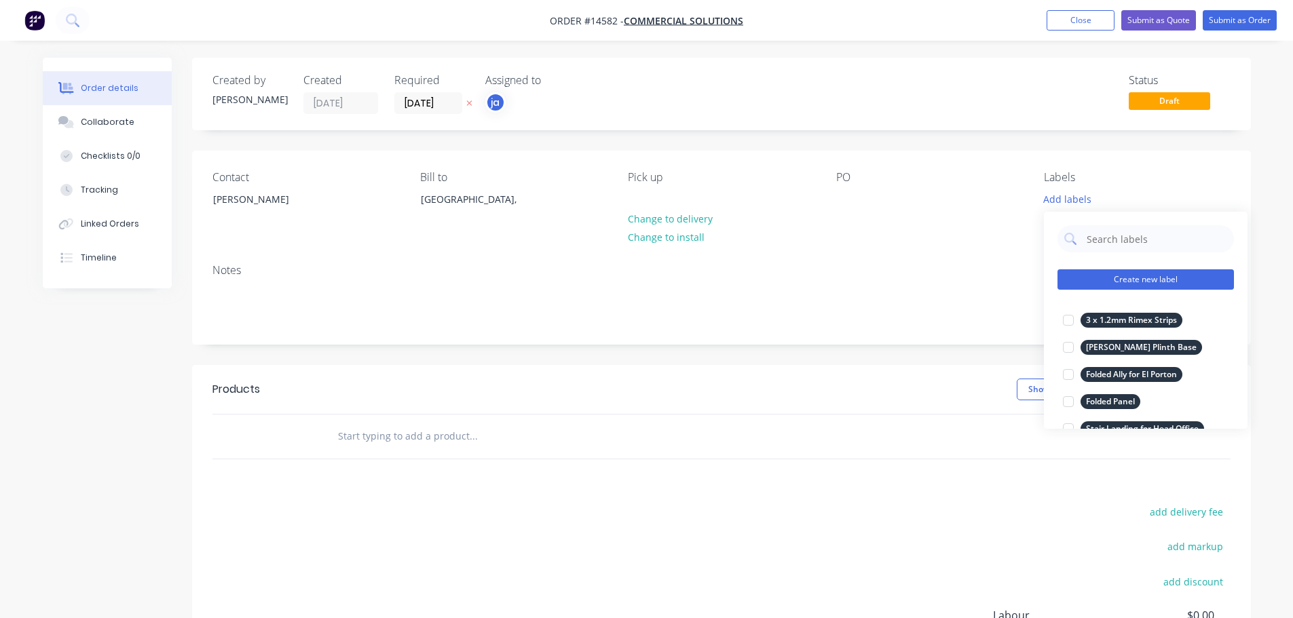
click at [1129, 282] on button "Create new label" at bounding box center [1145, 279] width 176 height 20
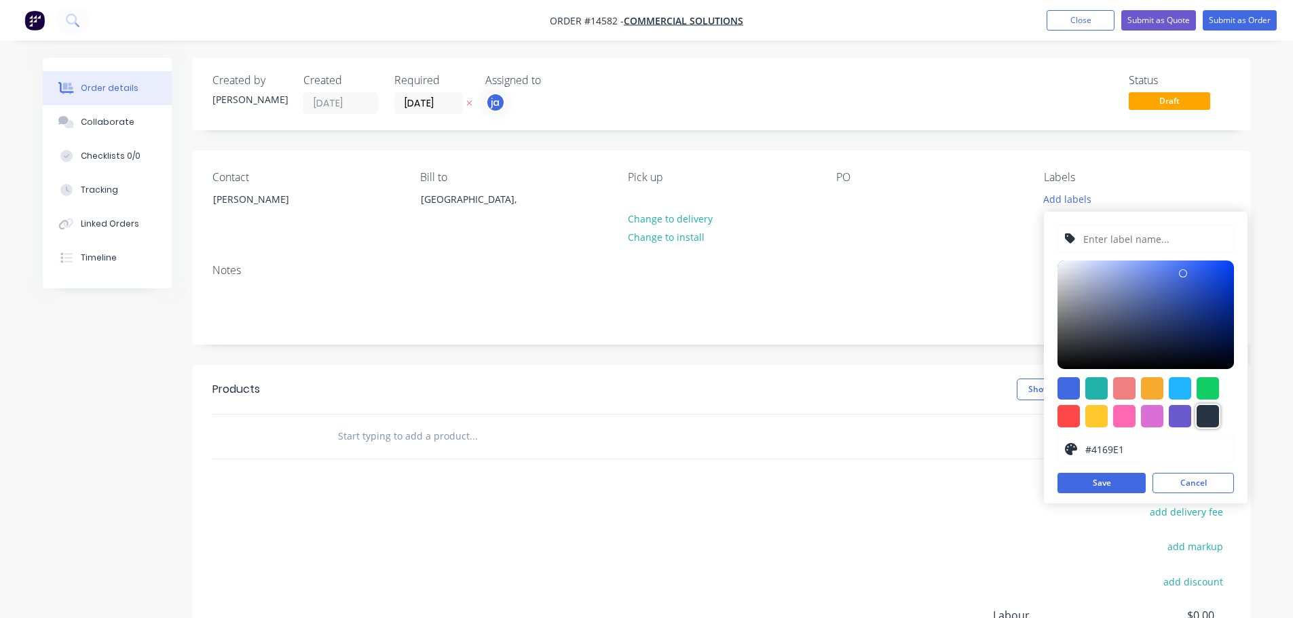
drag, startPoint x: 1216, startPoint y: 423, endPoint x: 1192, endPoint y: 391, distance: 39.9
click at [1214, 423] on div at bounding box center [1208, 416] width 22 height 22
type input "#273444"
click at [1121, 240] on input "text" at bounding box center [1154, 239] width 145 height 26
paste input "6 x 6 Square S/S"
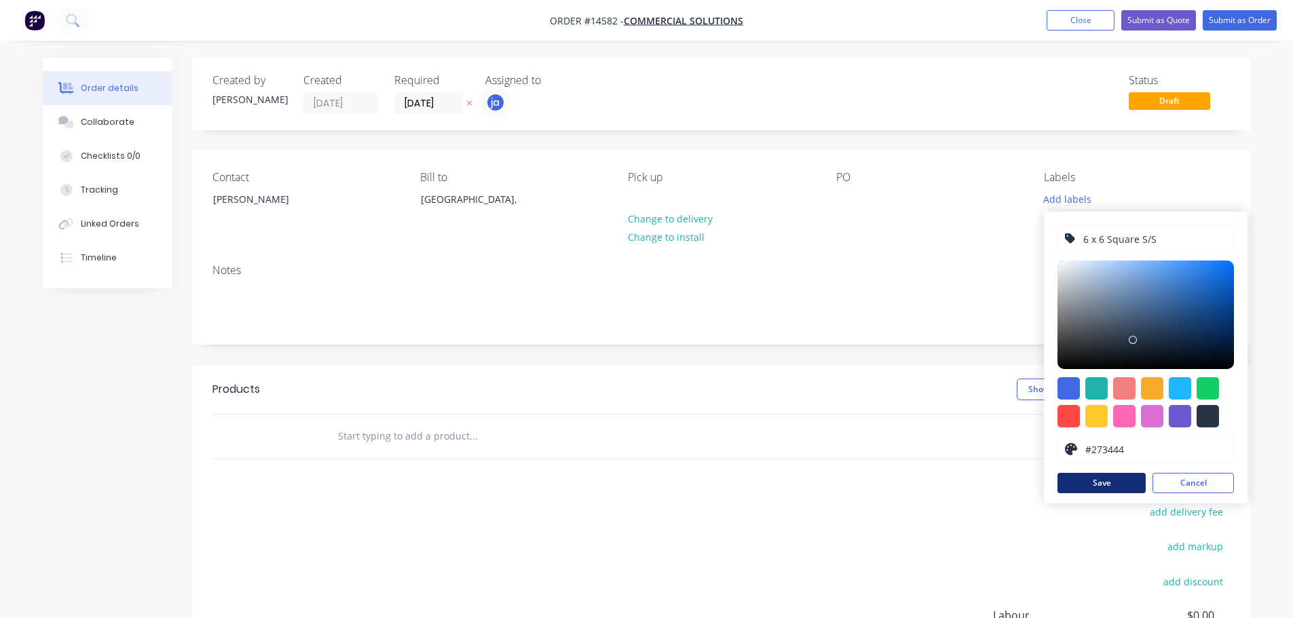
type input "6 x 6 Square S/S"
drag, startPoint x: 1105, startPoint y: 476, endPoint x: 494, endPoint y: 455, distance: 611.2
click at [1102, 477] on button "Save" at bounding box center [1101, 483] width 88 height 20
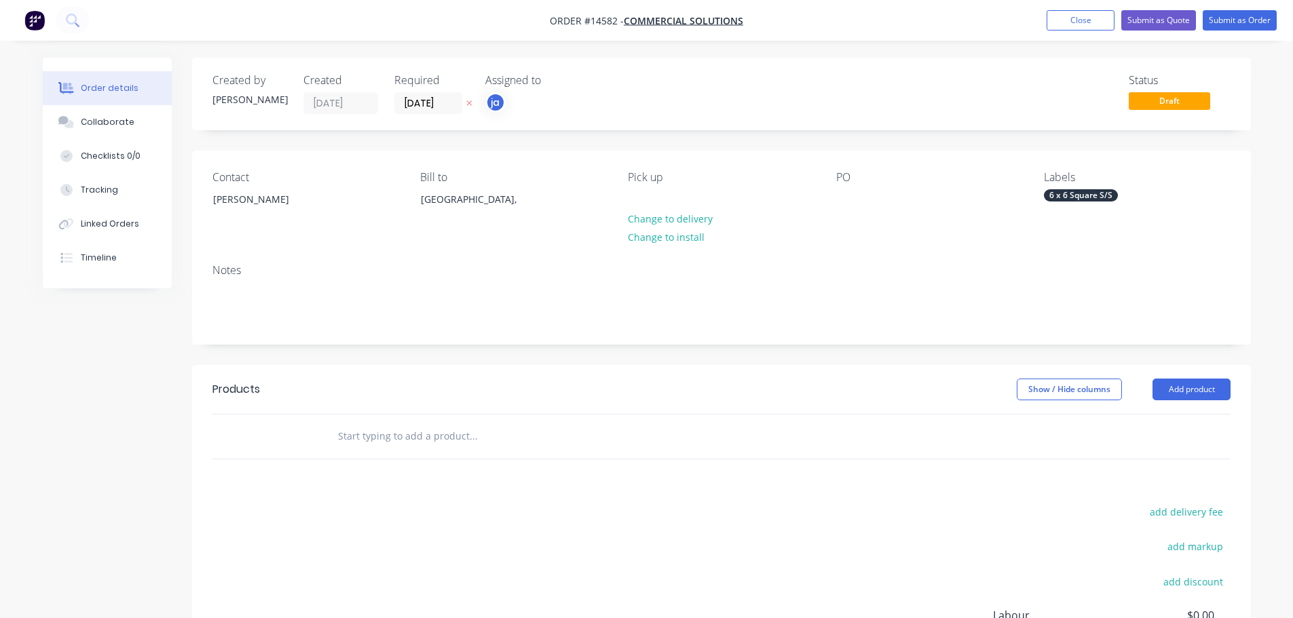
click at [463, 447] on input "text" at bounding box center [472, 436] width 271 height 27
paste input "6 x 6 Square S/S"
type input "6 x 6 Square S/S"
click at [435, 473] on button "Add 6 x 6 Square S/S to order" at bounding box center [546, 487] width 407 height 43
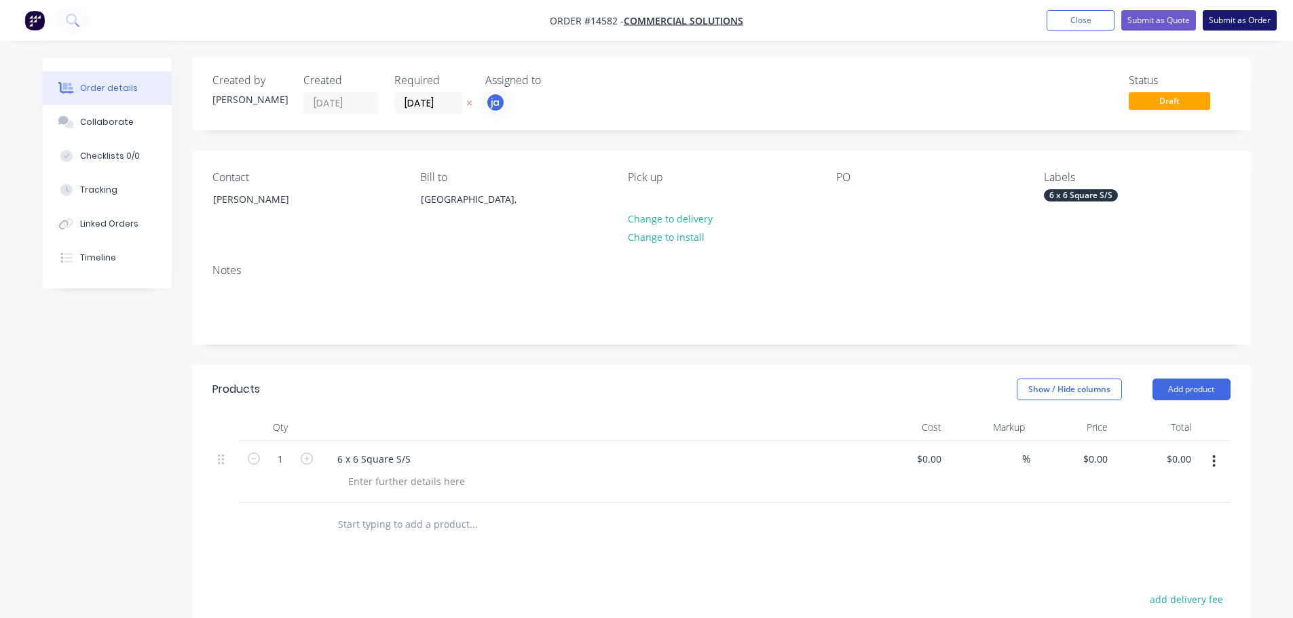
click at [1237, 16] on button "Submit as Order" at bounding box center [1240, 20] width 74 height 20
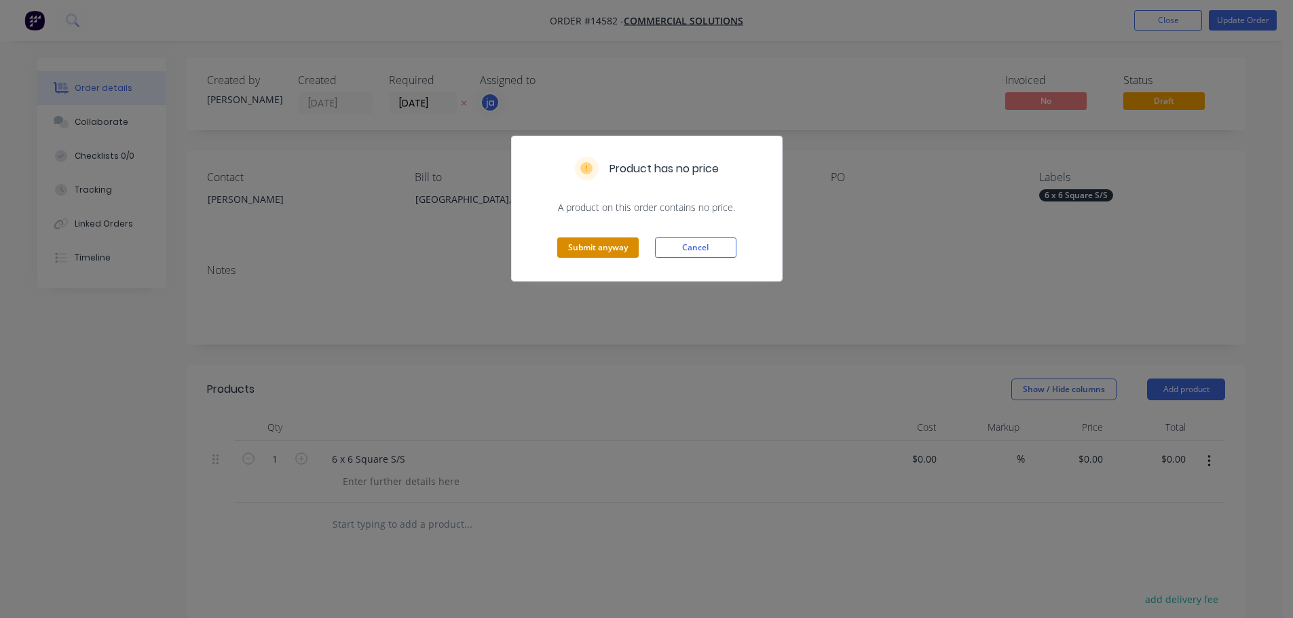
click at [588, 250] on button "Submit anyway" at bounding box center [597, 248] width 81 height 20
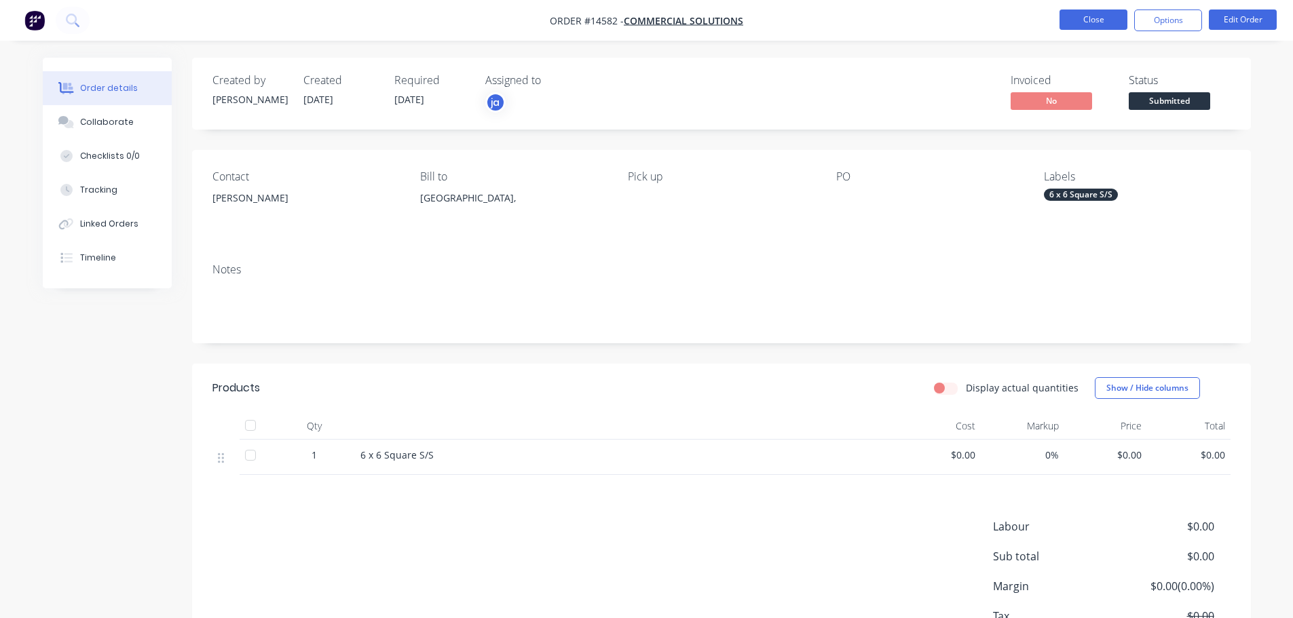
click at [1108, 21] on button "Close" at bounding box center [1093, 20] width 68 height 20
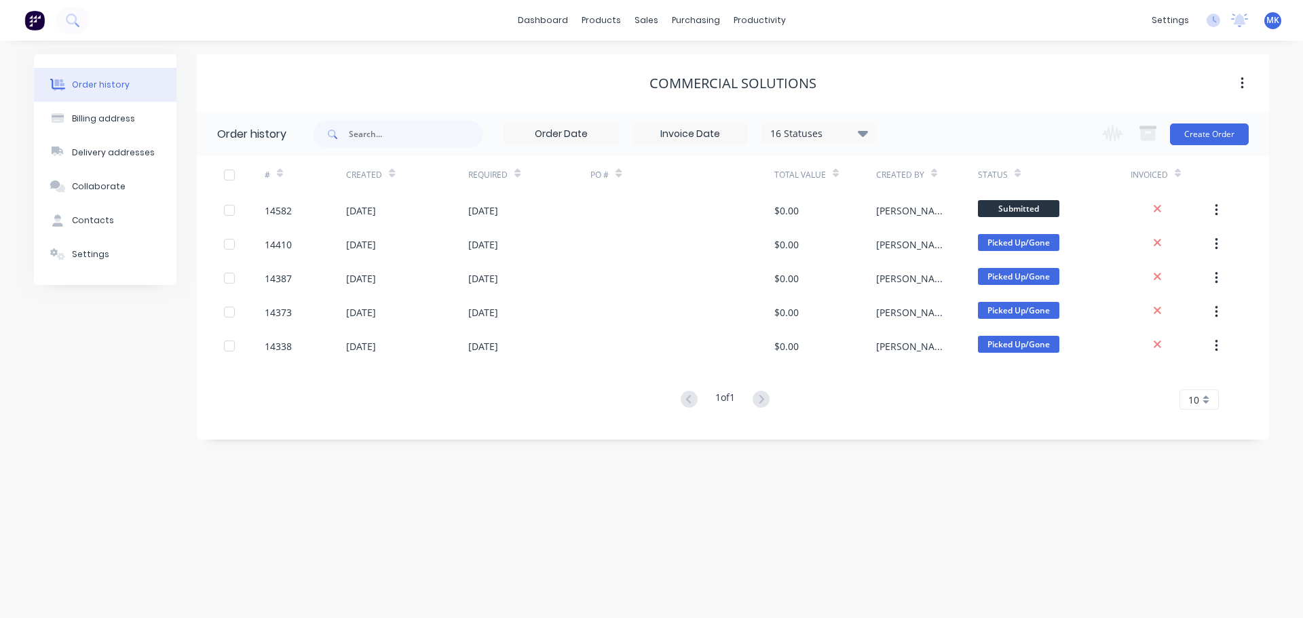
click at [769, 78] on div "Commercial Solutions" at bounding box center [732, 83] width 167 height 16
